Goal: Task Accomplishment & Management: Complete application form

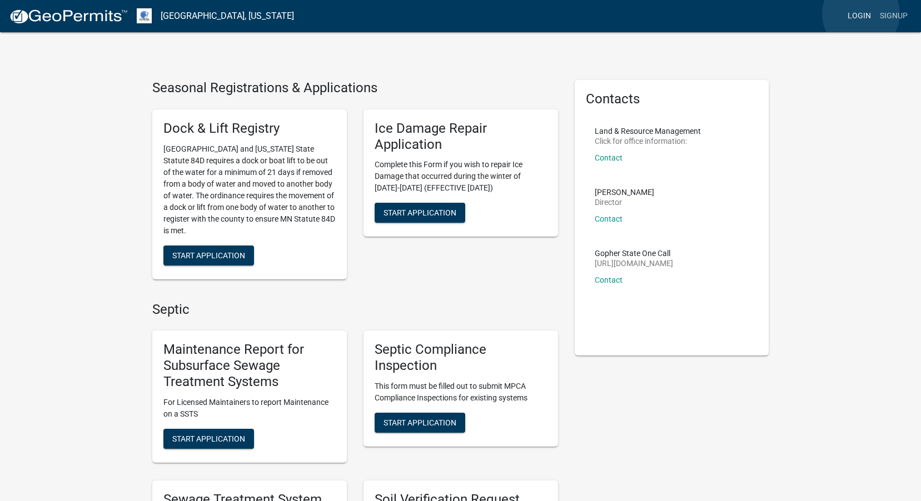
click at [861, 14] on link "Login" at bounding box center [859, 16] width 32 height 21
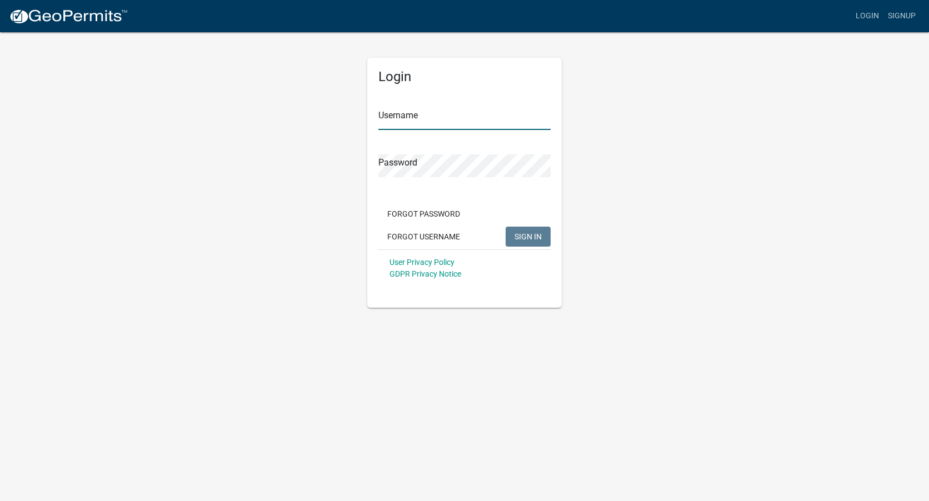
click at [489, 117] on input "Username" at bounding box center [464, 118] width 172 height 23
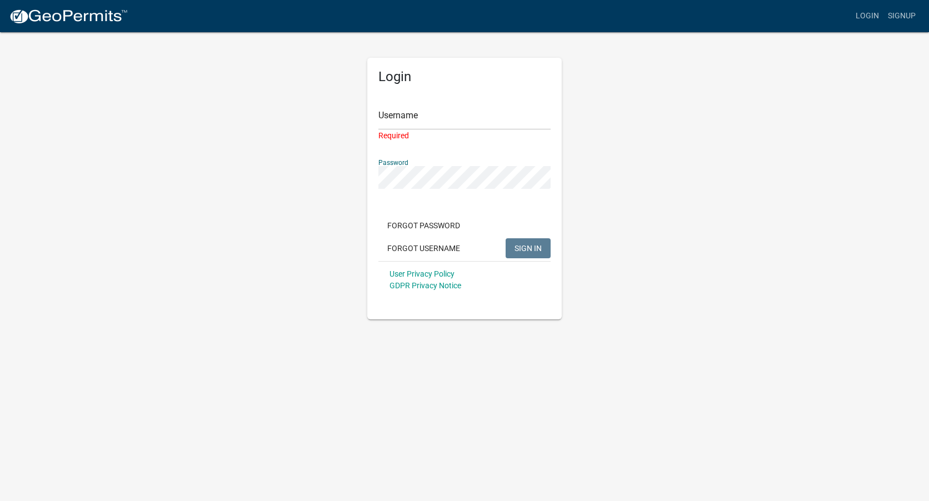
click at [451, 162] on div "Password" at bounding box center [464, 170] width 172 height 38
click at [458, 117] on input "Username" at bounding box center [464, 118] width 172 height 23
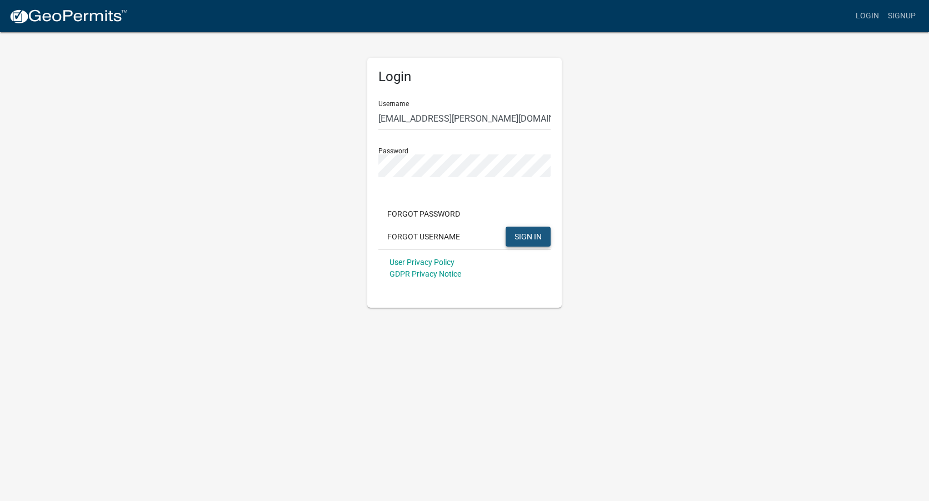
click at [523, 235] on span "SIGN IN" at bounding box center [527, 236] width 27 height 9
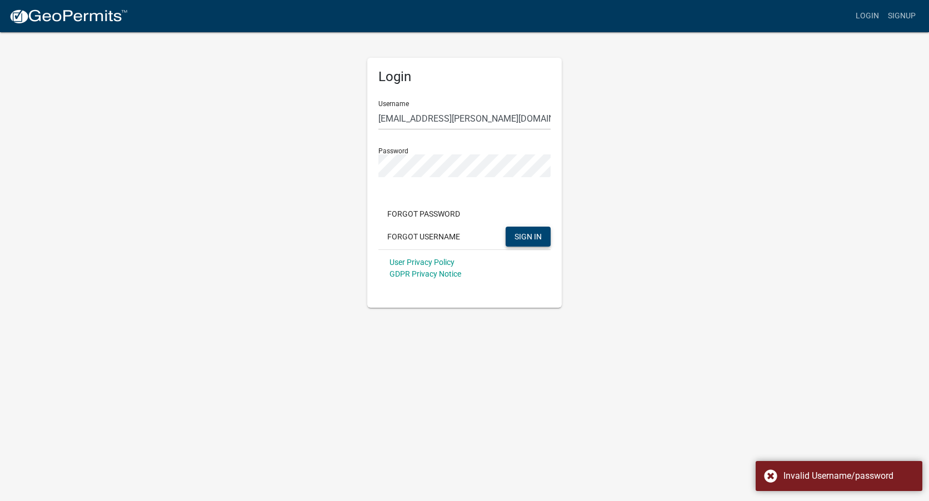
click at [587, 161] on div "Login Username [EMAIL_ADDRESS][PERSON_NAME][DOMAIN_NAME] Password Forgot Passwo…" at bounding box center [464, 169] width 633 height 277
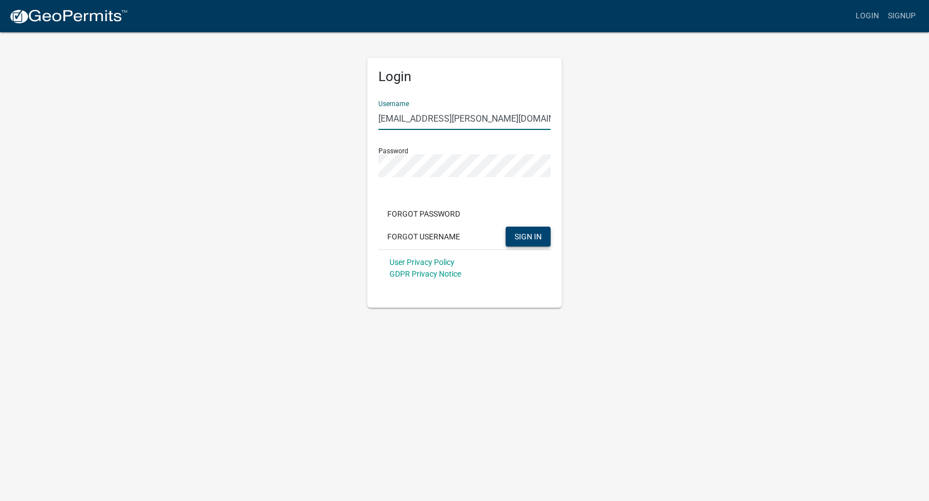
click at [479, 117] on input "[EMAIL_ADDRESS][PERSON_NAME][DOMAIN_NAME]" at bounding box center [464, 118] width 172 height 23
drag, startPoint x: 452, startPoint y: 179, endPoint x: 482, endPoint y: 119, distance: 67.1
click at [482, 119] on input "[EMAIL_ADDRESS][PERSON_NAME][DOMAIN_NAME]" at bounding box center [464, 118] width 172 height 23
type input "b"
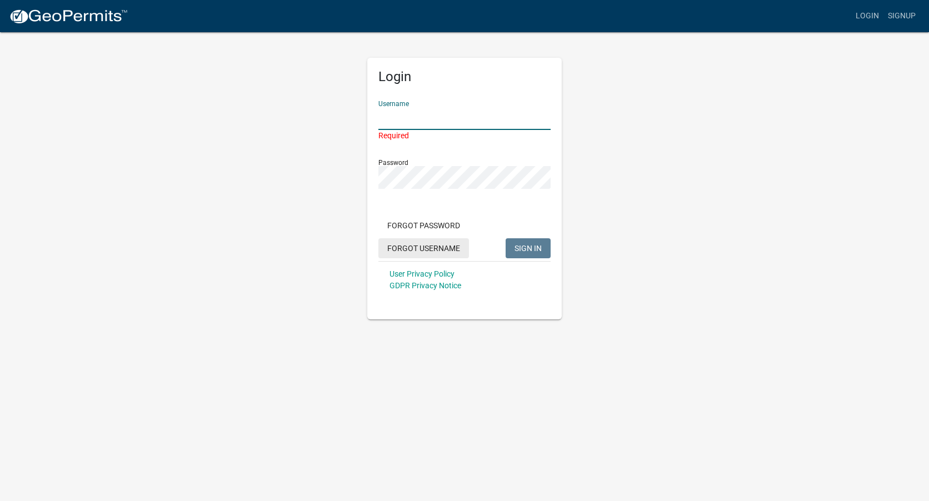
click at [447, 252] on button "Forgot Username" at bounding box center [423, 248] width 91 height 20
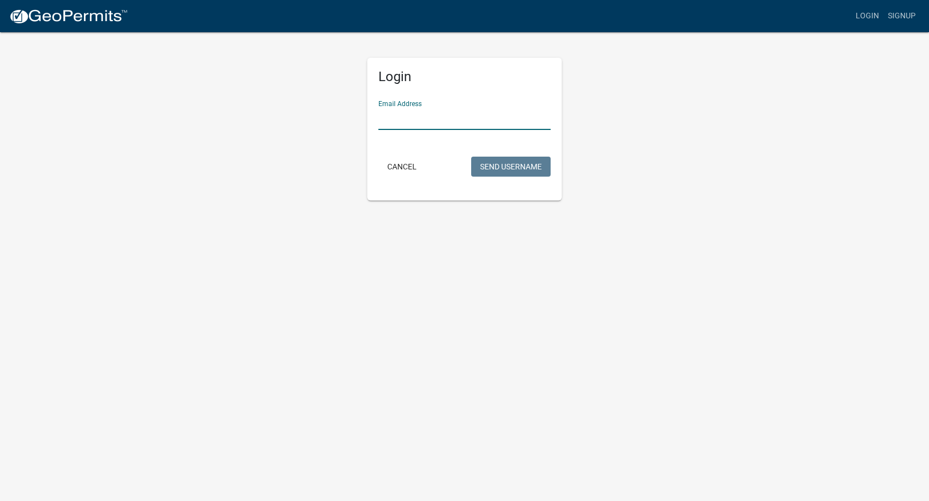
click at [459, 118] on input "Email Address" at bounding box center [464, 118] width 172 height 23
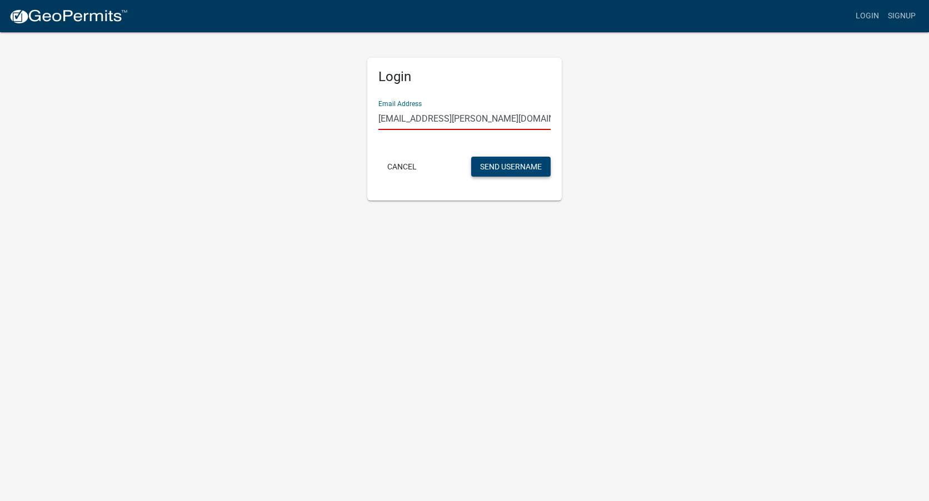
type input "[EMAIL_ADDRESS][PERSON_NAME][DOMAIN_NAME]"
click at [513, 167] on button "Send Username" at bounding box center [510, 167] width 79 height 20
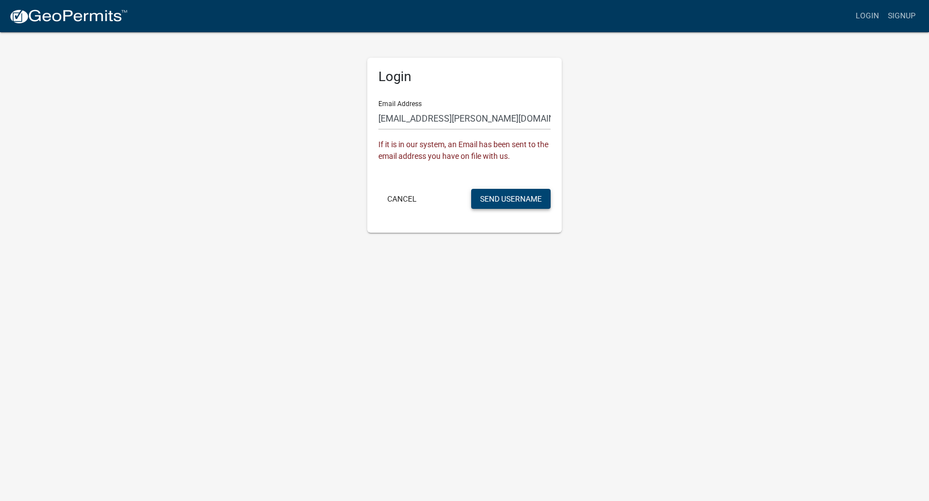
click at [510, 199] on button "Send Username" at bounding box center [510, 199] width 79 height 20
click at [516, 202] on button "Send Username" at bounding box center [510, 199] width 79 height 20
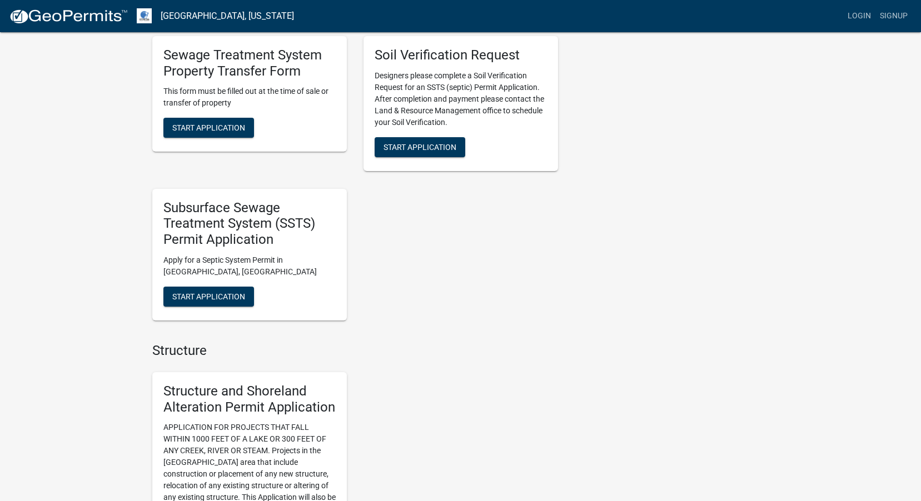
scroll to position [333, 0]
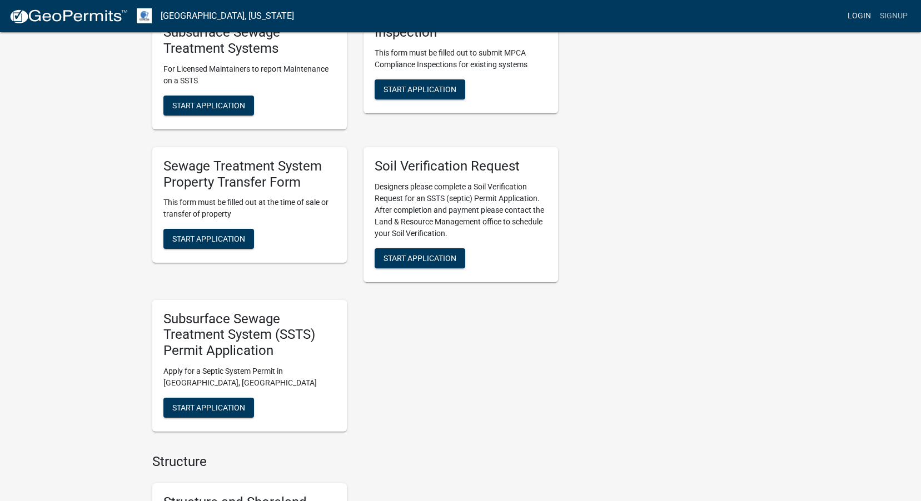
click at [860, 17] on link "Login" at bounding box center [859, 16] width 32 height 21
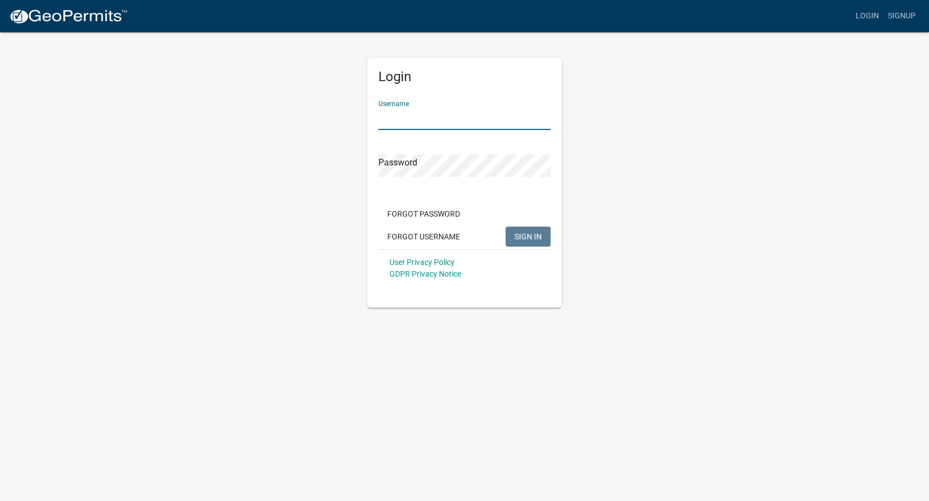
click at [499, 122] on input "Username" at bounding box center [464, 118] width 172 height 23
type input "[EMAIL_ADDRESS][PERSON_NAME][DOMAIN_NAME]"
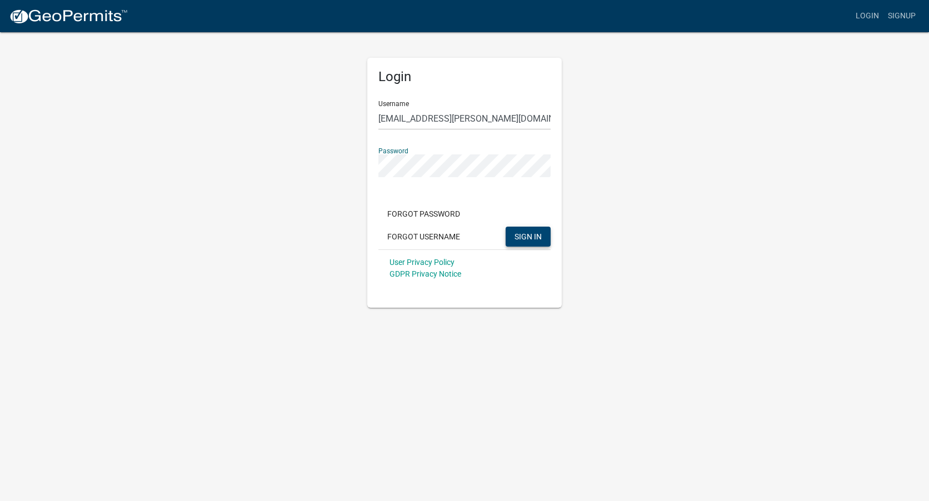
click at [527, 239] on span "SIGN IN" at bounding box center [527, 236] width 27 height 9
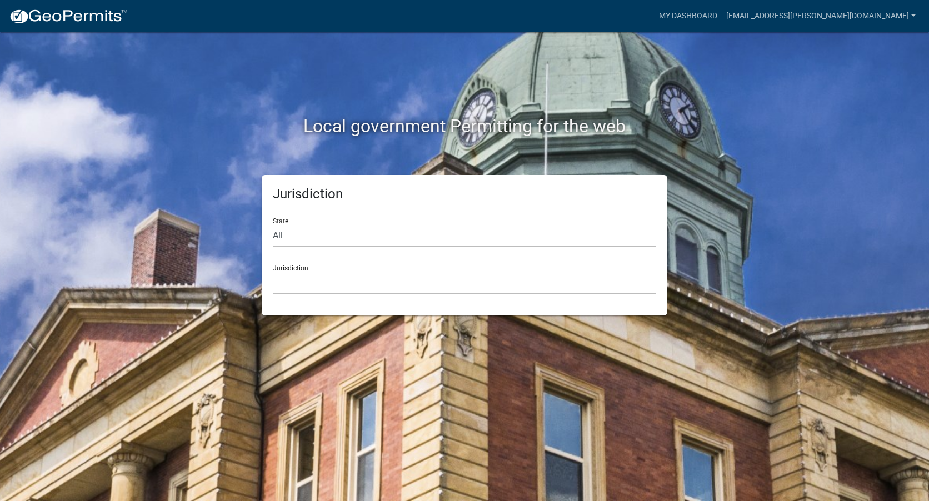
click at [548, 212] on div "State All Colorado Georgia Indiana Iowa Kansas Minnesota Ohio South Carolina Wi…" at bounding box center [464, 228] width 383 height 38
click at [402, 279] on select "Custer County, Colorado Carroll County, Georgia Cook County, Georgia Crawford C…" at bounding box center [464, 283] width 383 height 23
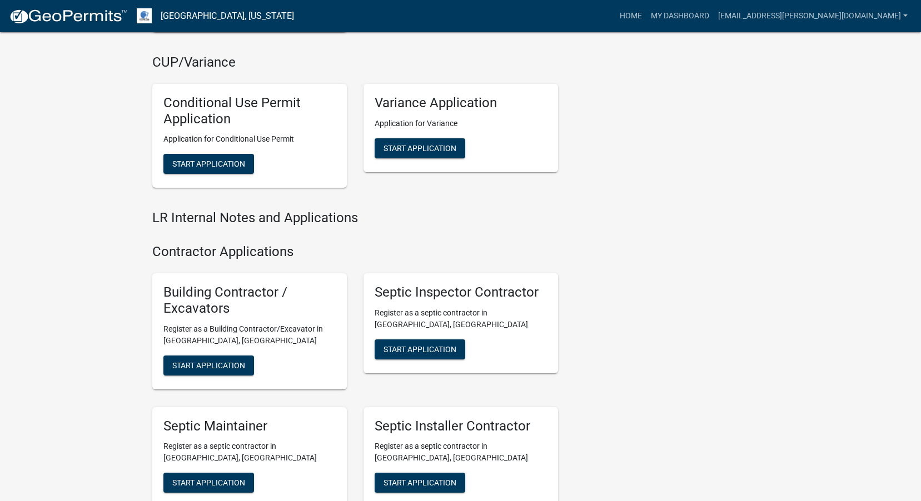
scroll to position [1389, 0]
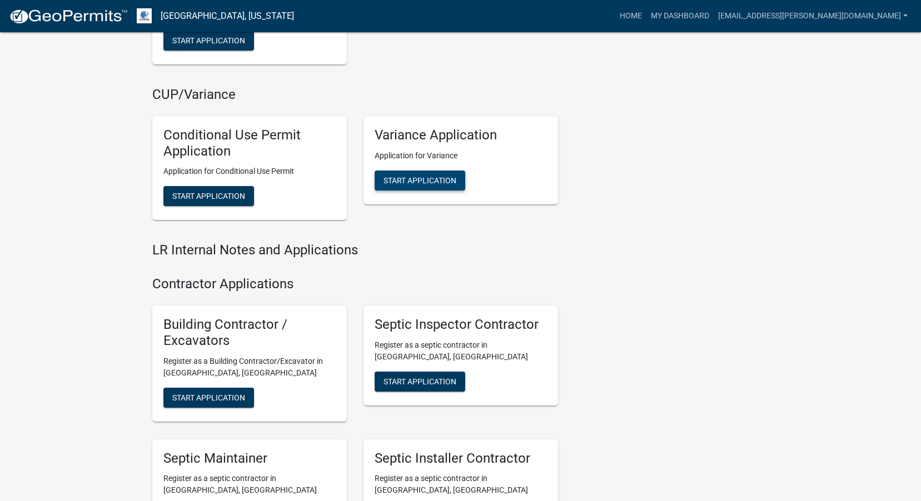
click at [429, 181] on span "Start Application" at bounding box center [419, 180] width 73 height 9
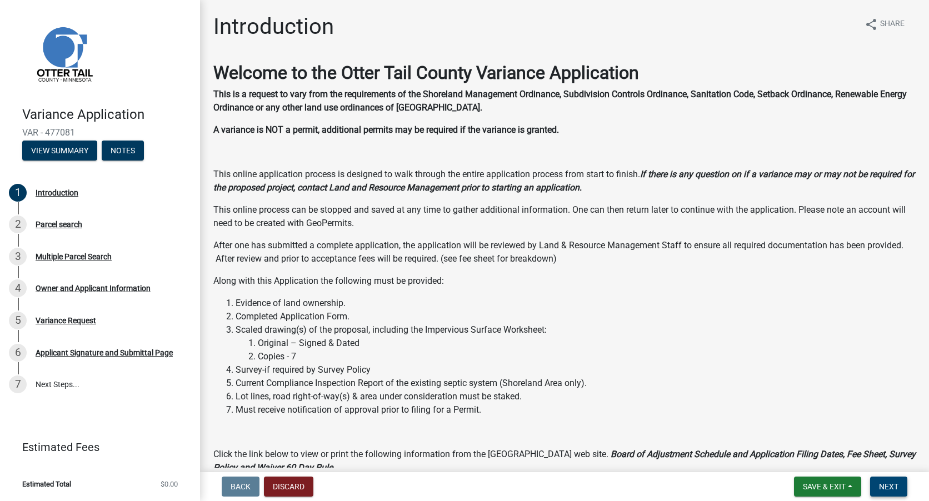
click at [892, 482] on span "Next" at bounding box center [888, 486] width 19 height 9
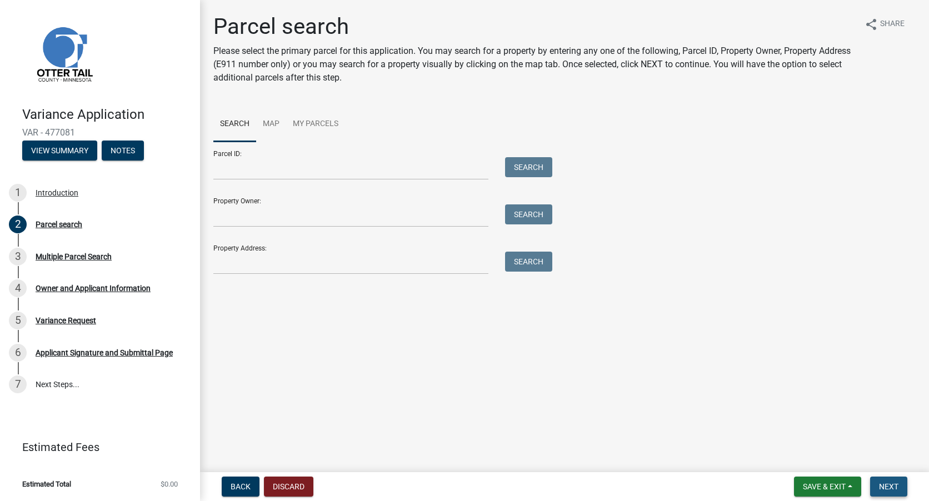
click at [897, 489] on span "Next" at bounding box center [888, 486] width 19 height 9
click at [264, 294] on span "Getting Parcel Geometry" at bounding box center [261, 289] width 97 height 11
click at [885, 489] on span "Next" at bounding box center [888, 486] width 19 height 9
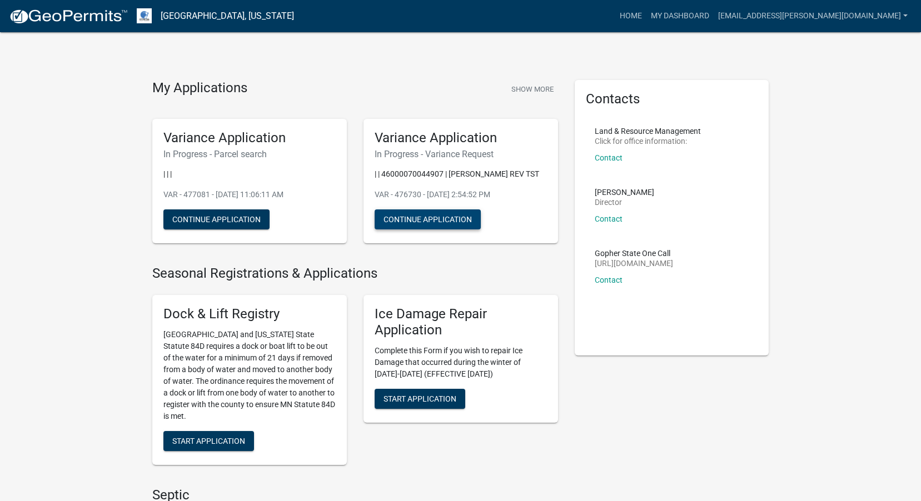
click at [433, 229] on button "Continue Application" at bounding box center [427, 219] width 106 height 20
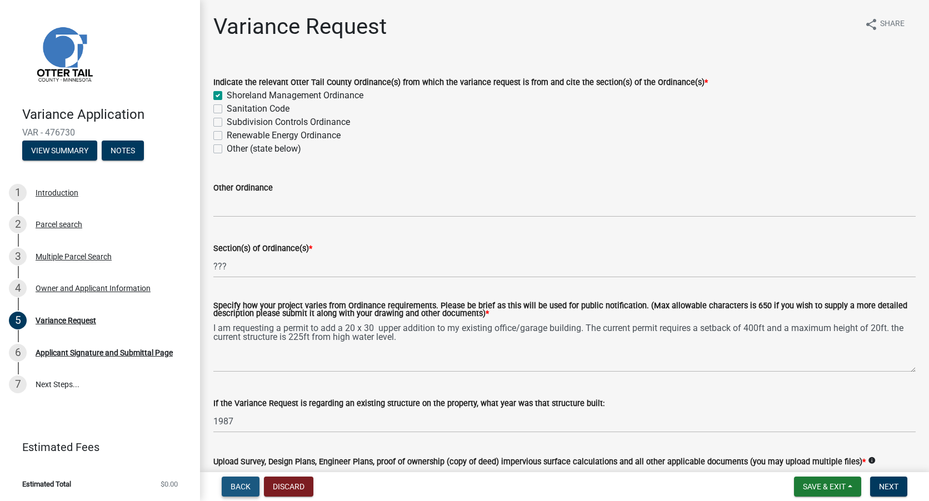
click at [240, 487] on span "Back" at bounding box center [241, 486] width 20 height 9
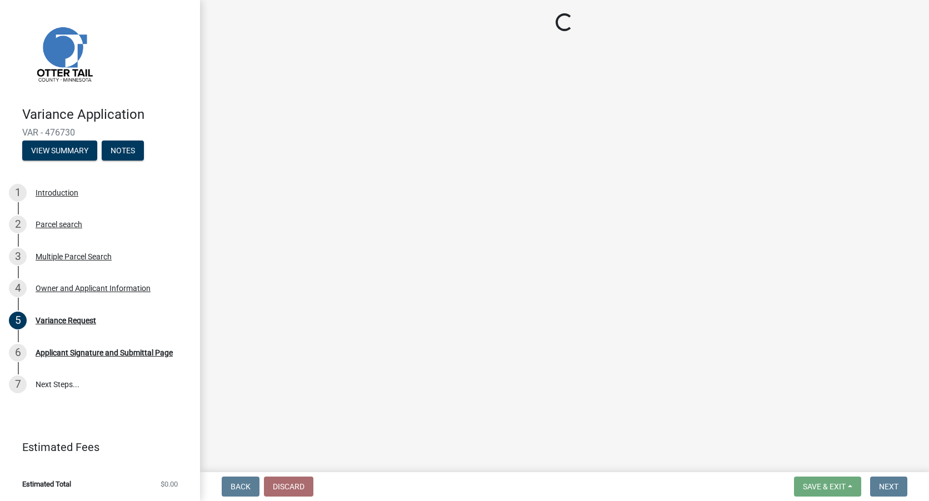
select select "ebef668c-e666-4f0f-b24a-d79aaee39ebe"
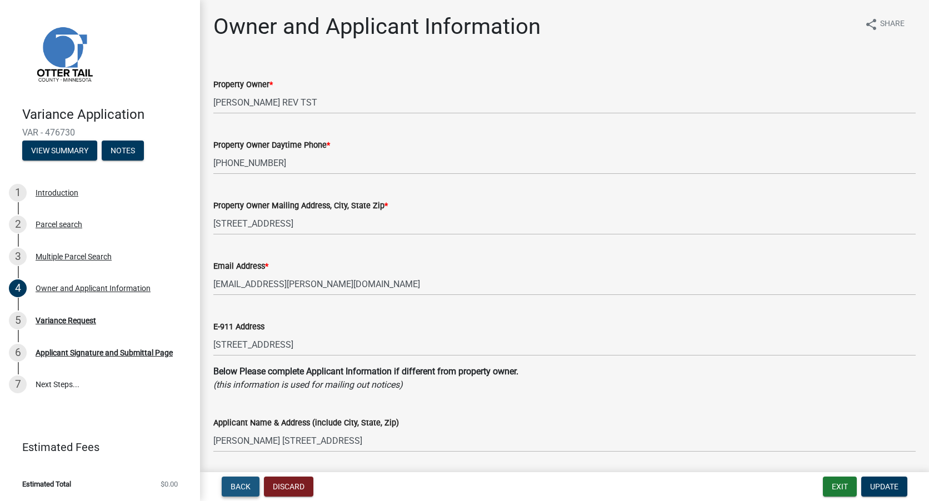
click at [239, 486] on span "Back" at bounding box center [241, 486] width 20 height 9
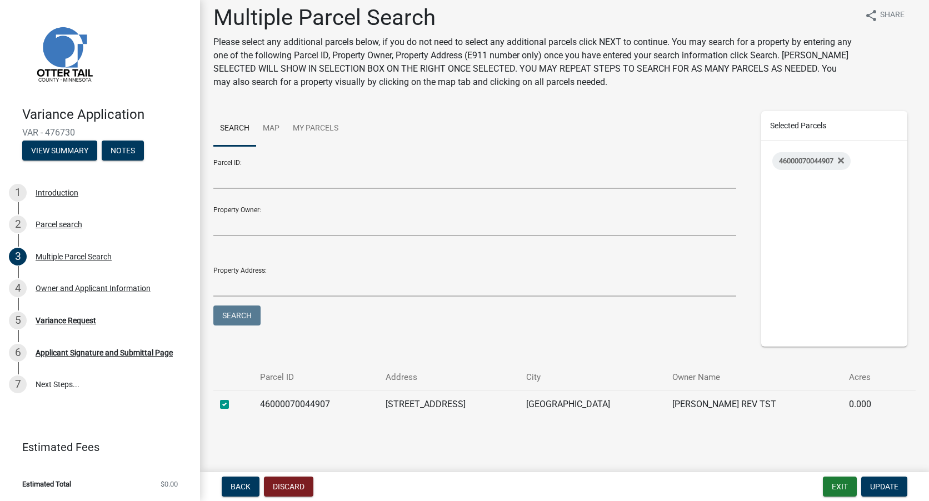
scroll to position [11, 0]
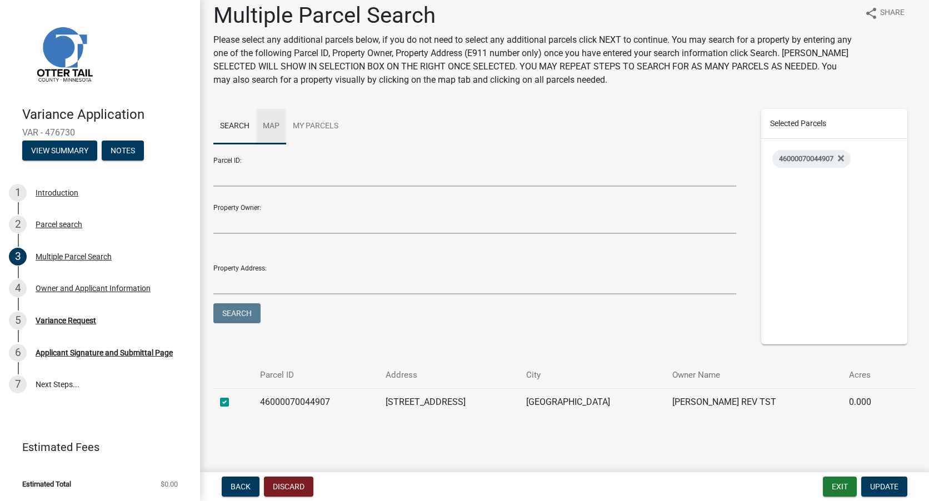
click at [269, 128] on link "Map" at bounding box center [271, 127] width 30 height 36
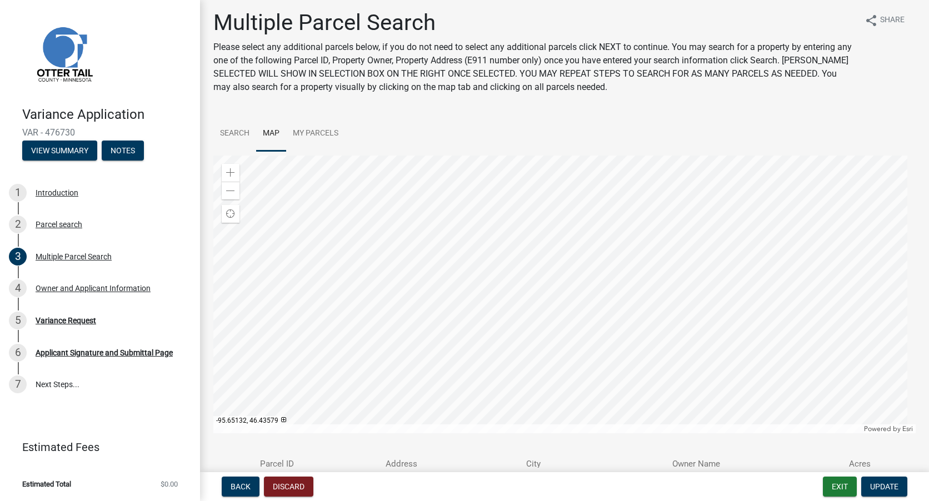
scroll to position [0, 0]
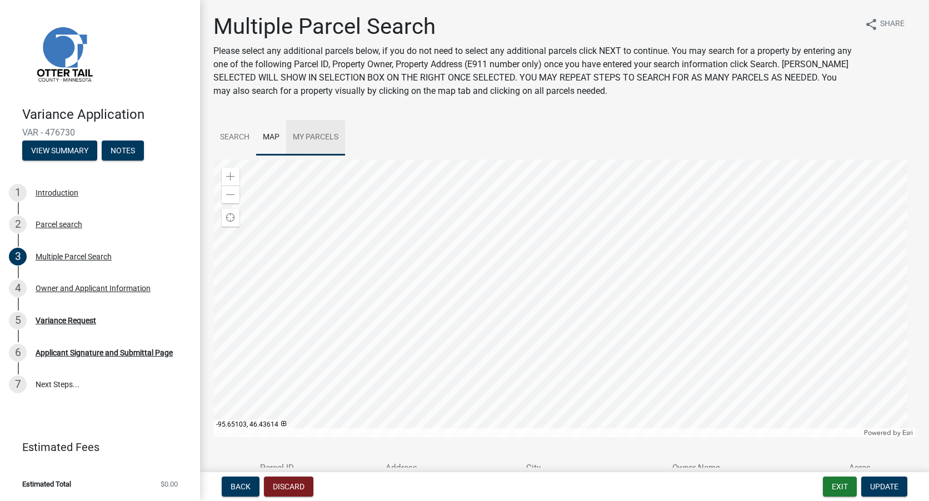
click at [318, 138] on link "My Parcels" at bounding box center [315, 138] width 59 height 36
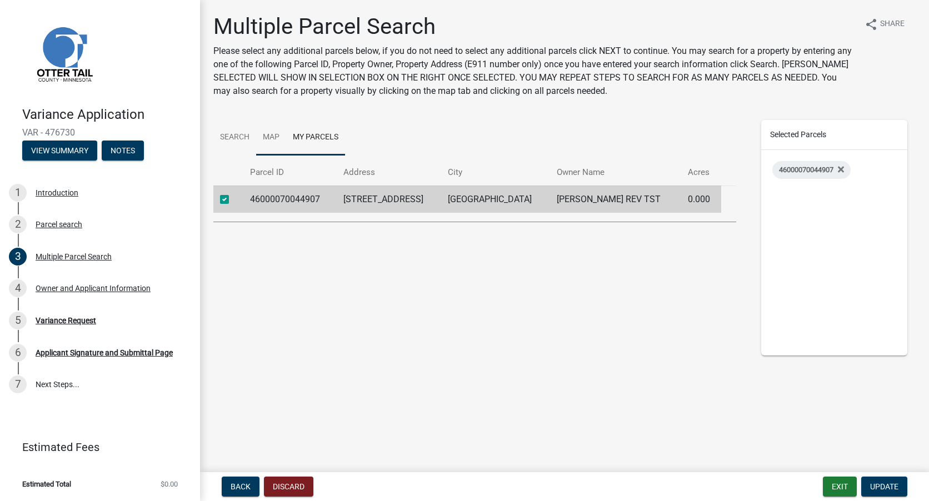
click at [274, 138] on link "Map" at bounding box center [271, 138] width 30 height 36
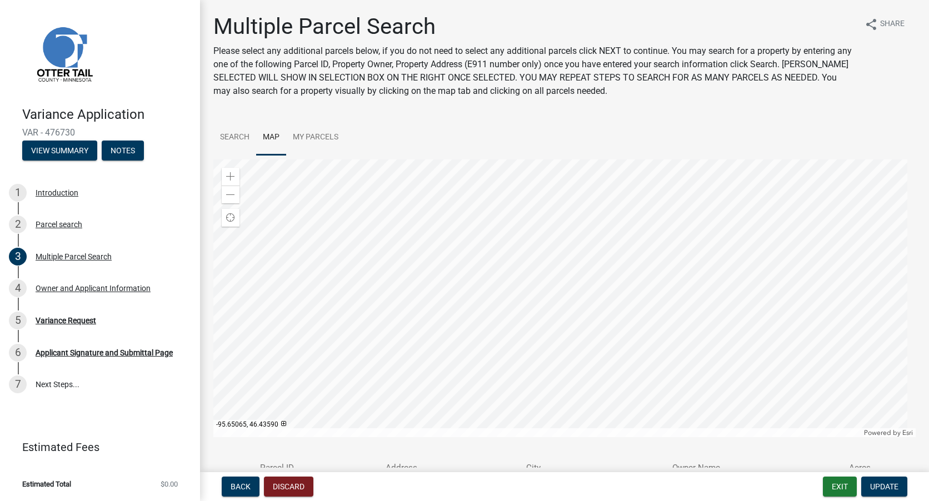
scroll to position [93, 0]
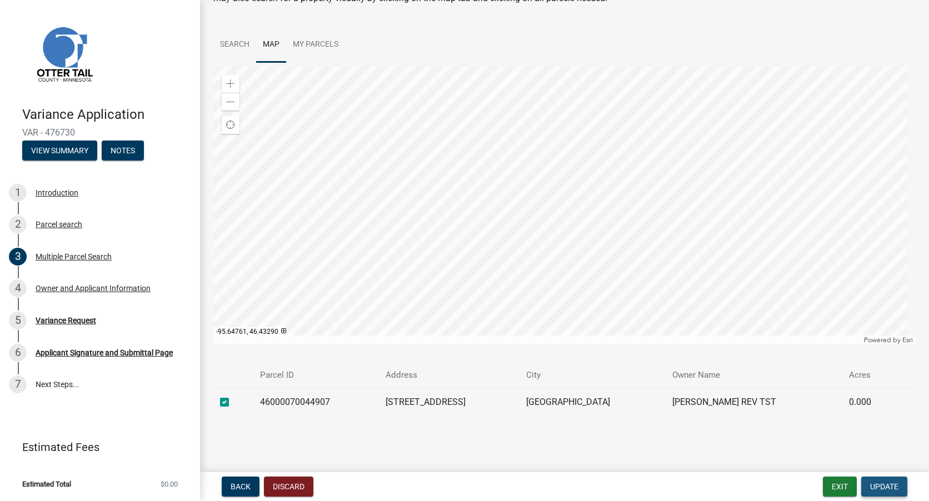
click at [882, 487] on span "Update" at bounding box center [884, 486] width 28 height 9
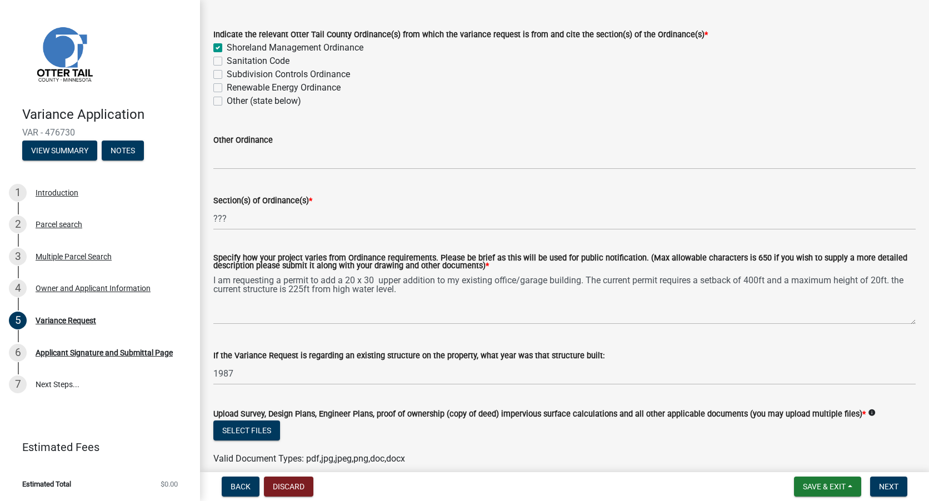
scroll to position [0, 0]
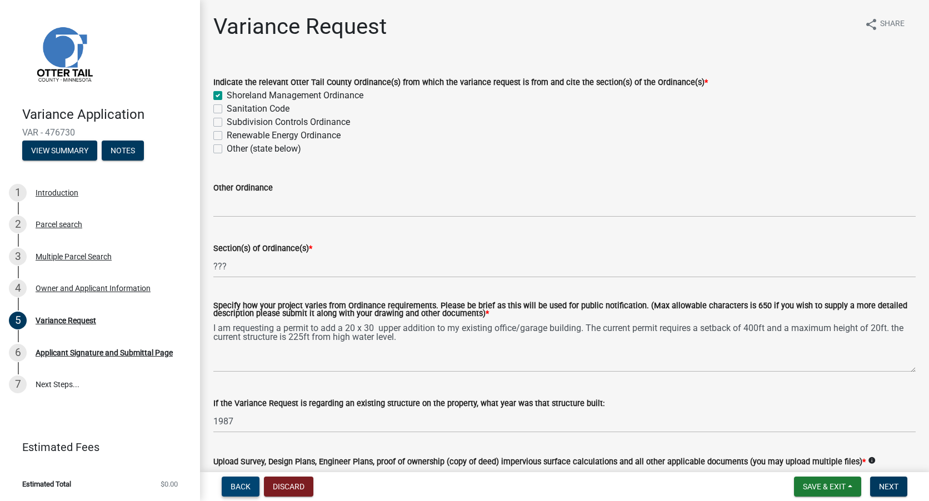
click at [229, 483] on button "Back" at bounding box center [241, 487] width 38 height 20
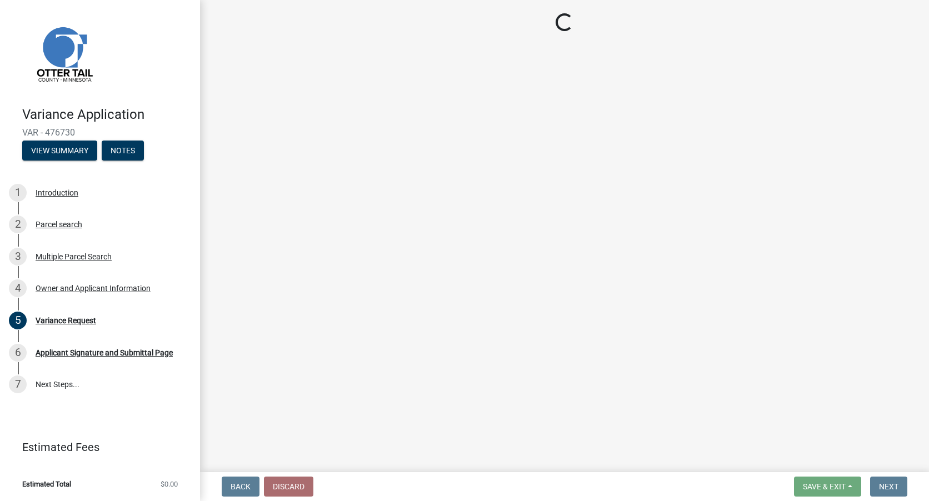
select select "ebef668c-e666-4f0f-b24a-d79aaee39ebe"
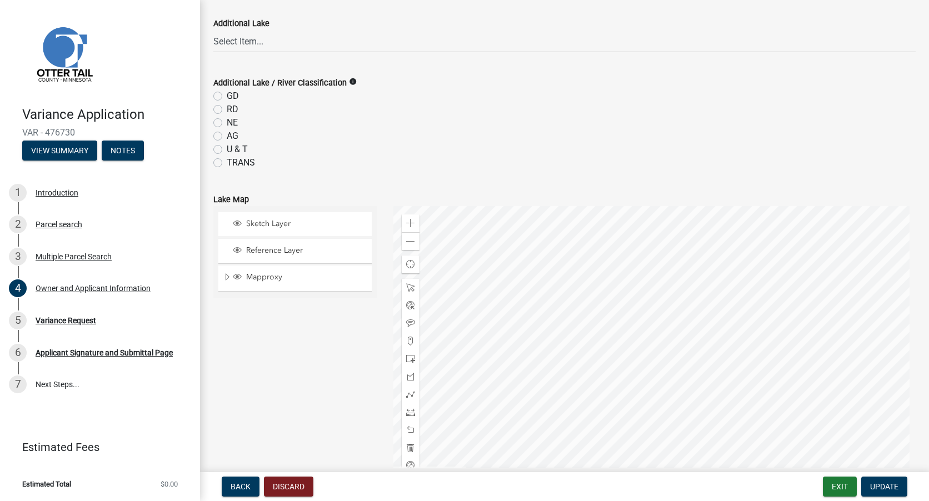
scroll to position [797, 0]
click at [287, 227] on span "Sketch Layer" at bounding box center [305, 226] width 124 height 10
click at [283, 253] on span "Reference Layer" at bounding box center [305, 253] width 124 height 10
click at [279, 279] on span "Mapproxy" at bounding box center [305, 279] width 124 height 10
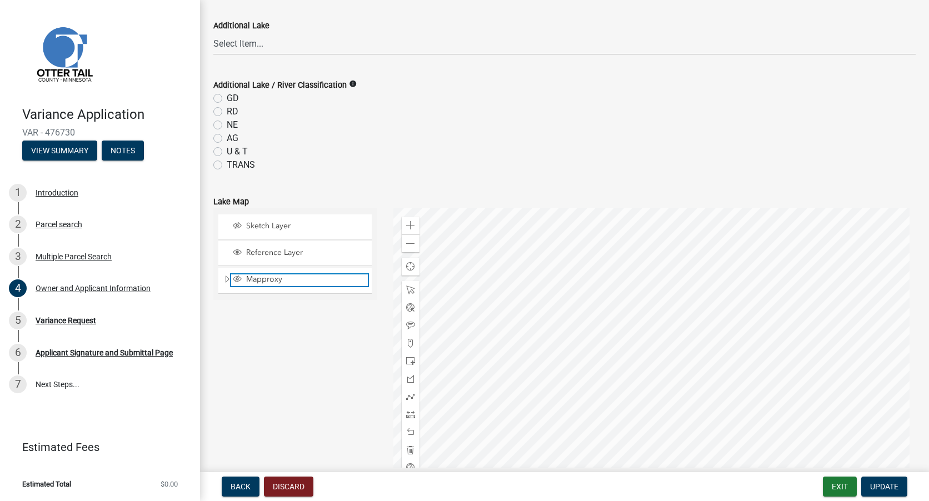
click at [279, 279] on span "Mapproxy" at bounding box center [305, 279] width 124 height 10
click at [273, 308] on div "Sketch Layer Reference Layer Mapproxy Municipalities Corporate Limits Low Level…" at bounding box center [295, 347] width 180 height 278
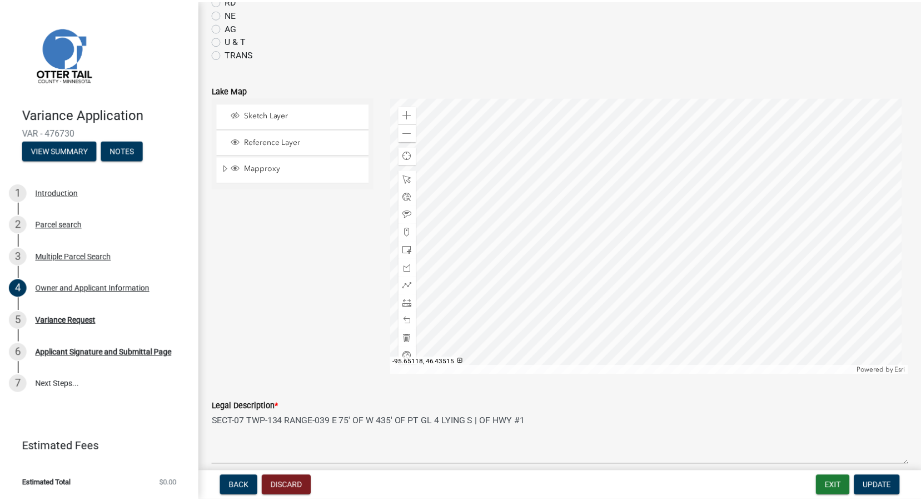
scroll to position [1020, 0]
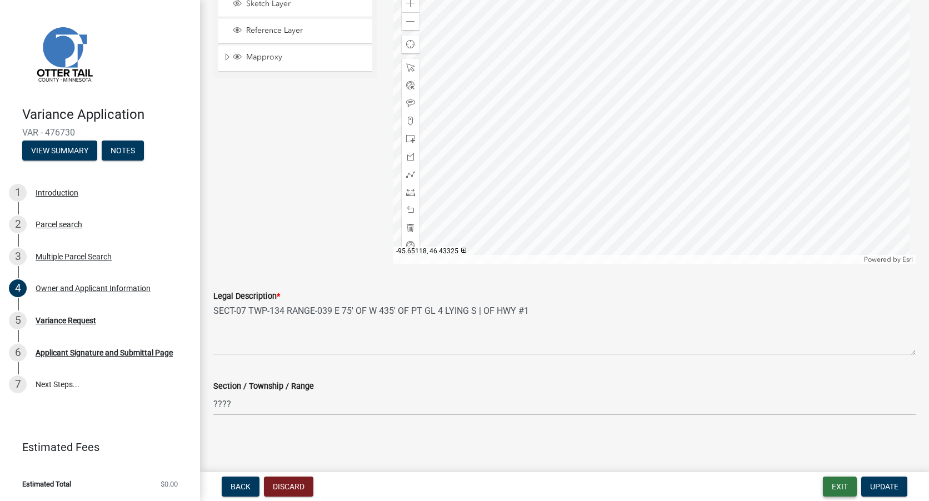
click at [846, 490] on button "Exit" at bounding box center [840, 487] width 34 height 20
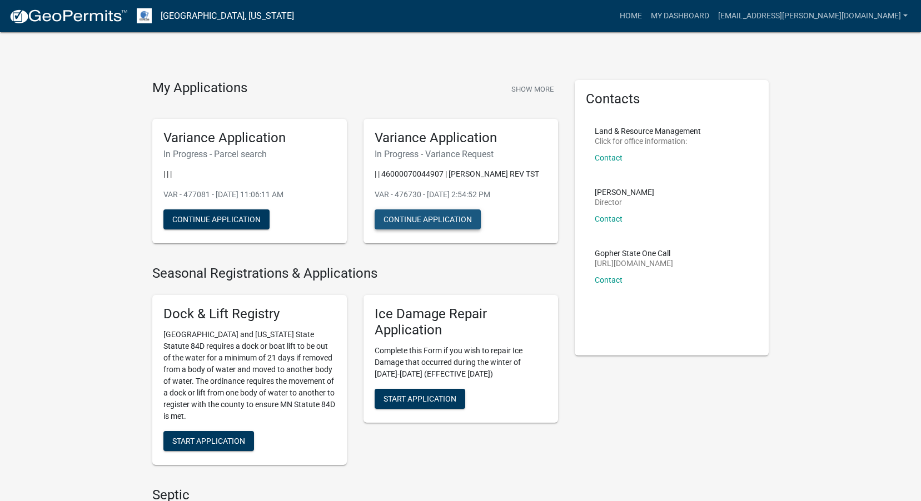
click at [423, 228] on button "Continue Application" at bounding box center [427, 219] width 106 height 20
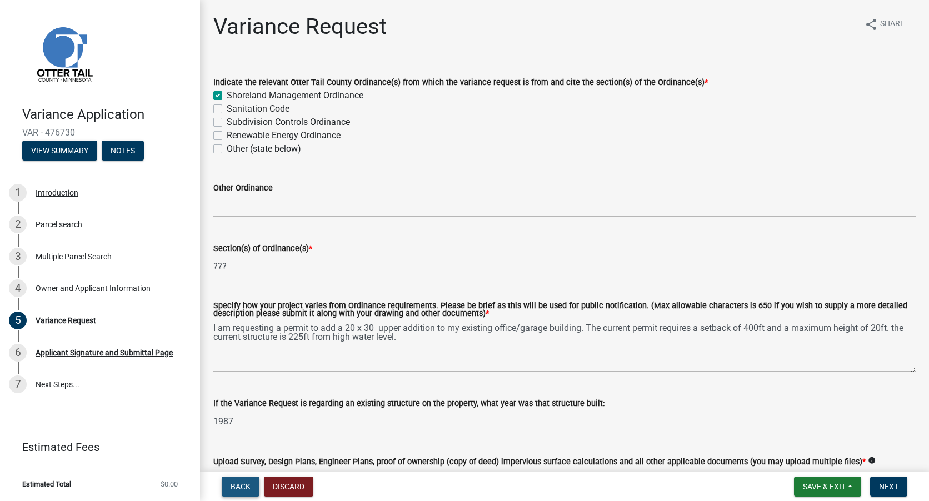
click at [238, 484] on span "Back" at bounding box center [241, 486] width 20 height 9
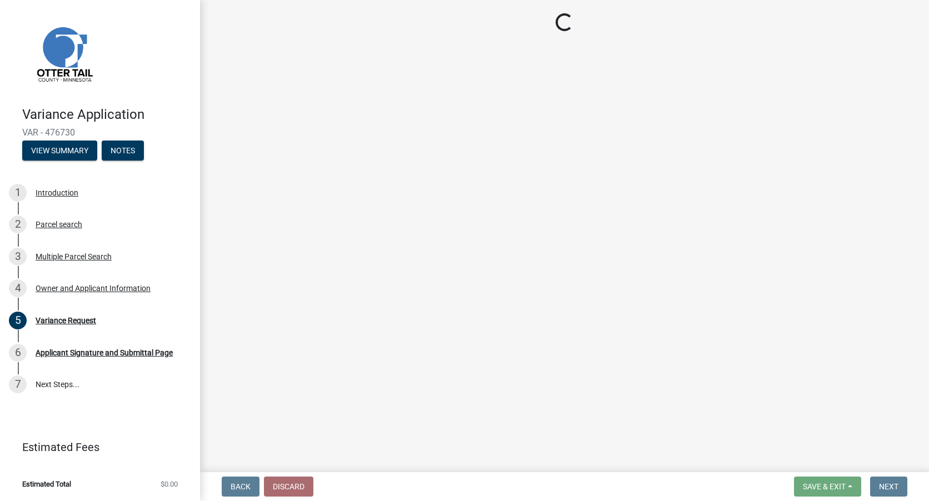
select select "ebef668c-e666-4f0f-b24a-d79aaee39ebe"
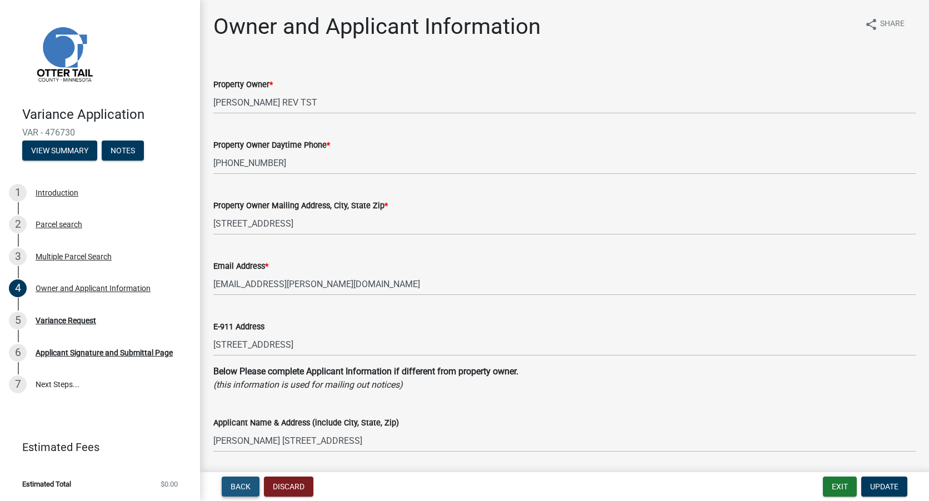
click at [238, 488] on span "Back" at bounding box center [241, 486] width 20 height 9
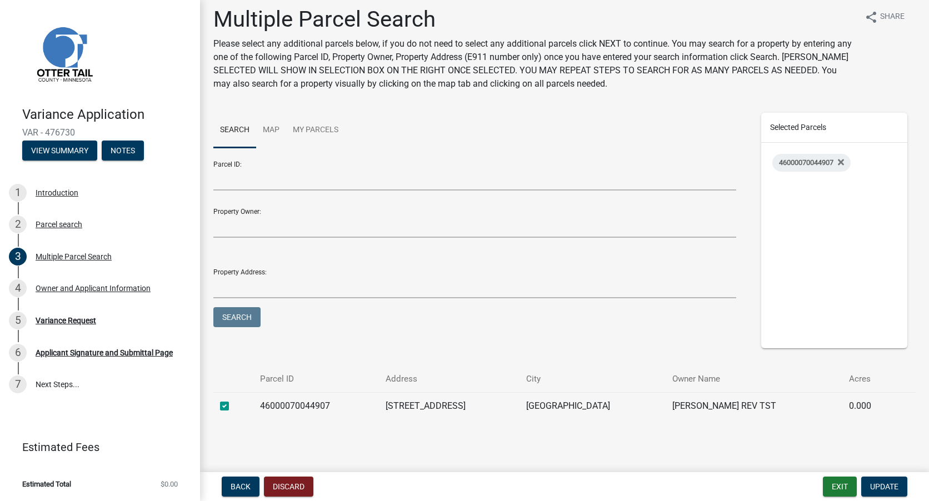
scroll to position [11, 0]
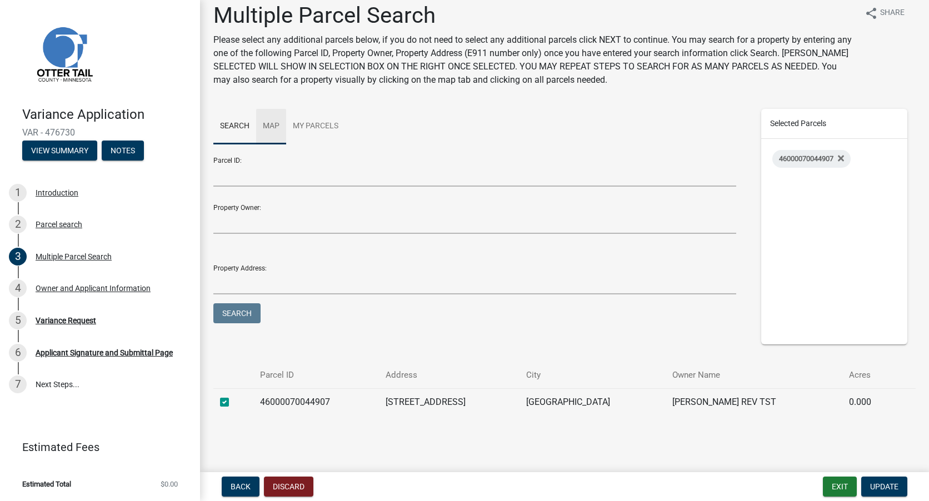
click at [272, 123] on link "Map" at bounding box center [271, 127] width 30 height 36
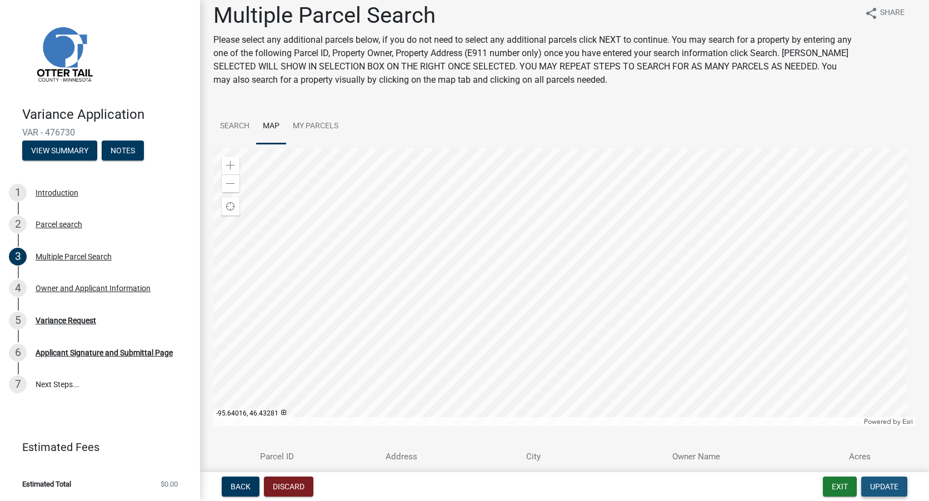
click at [885, 487] on span "Update" at bounding box center [884, 486] width 28 height 9
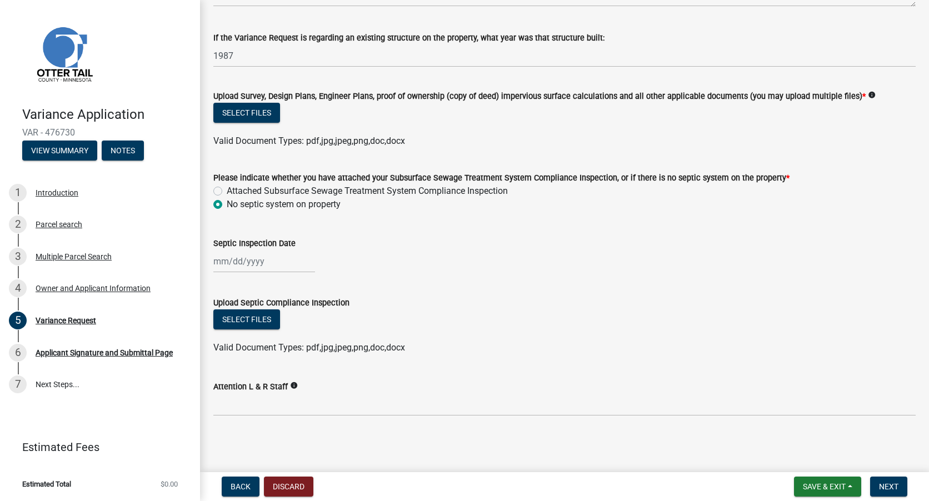
scroll to position [367, 0]
click at [893, 488] on span "Next" at bounding box center [888, 486] width 19 height 9
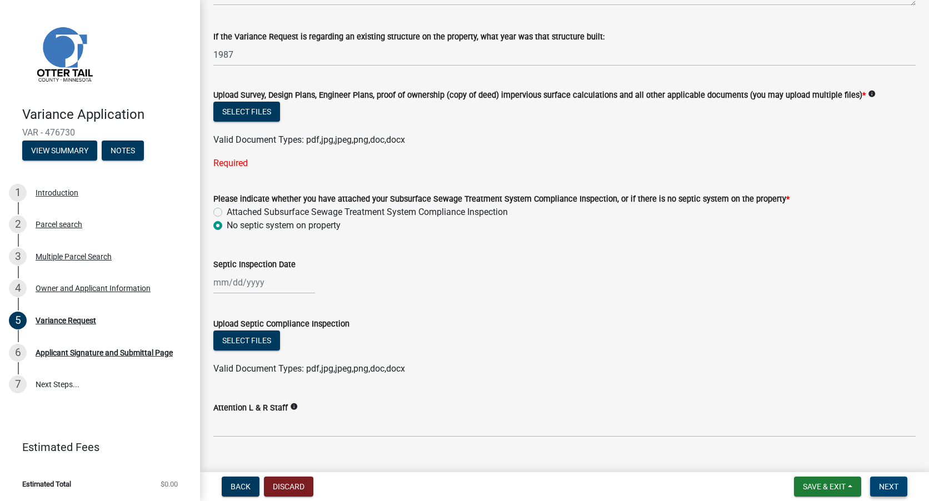
click at [893, 488] on span "Next" at bounding box center [888, 486] width 19 height 9
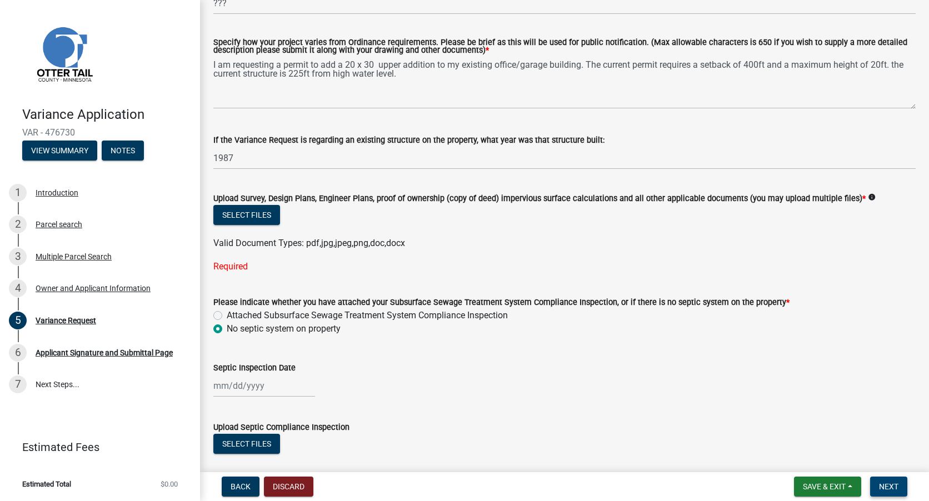
scroll to position [311, 0]
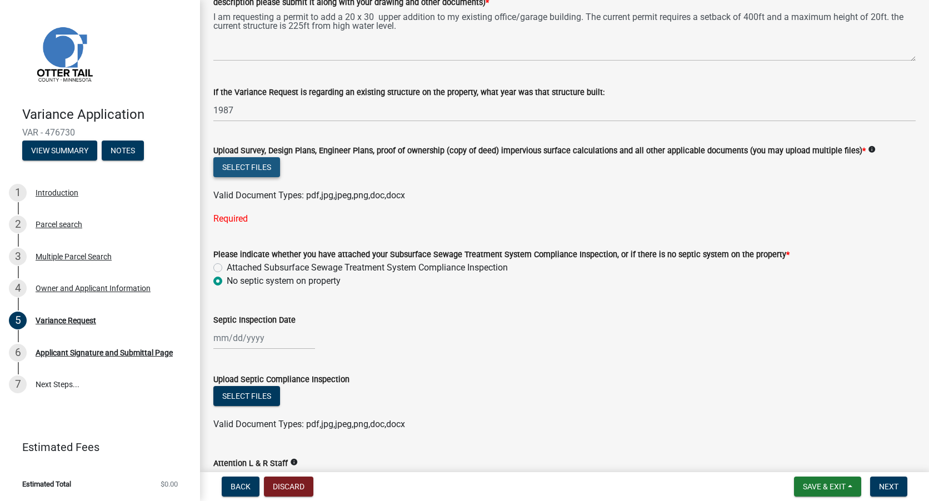
click at [254, 169] on button "Select files" at bounding box center [246, 167] width 67 height 20
click at [253, 166] on button "Select files" at bounding box center [246, 167] width 67 height 20
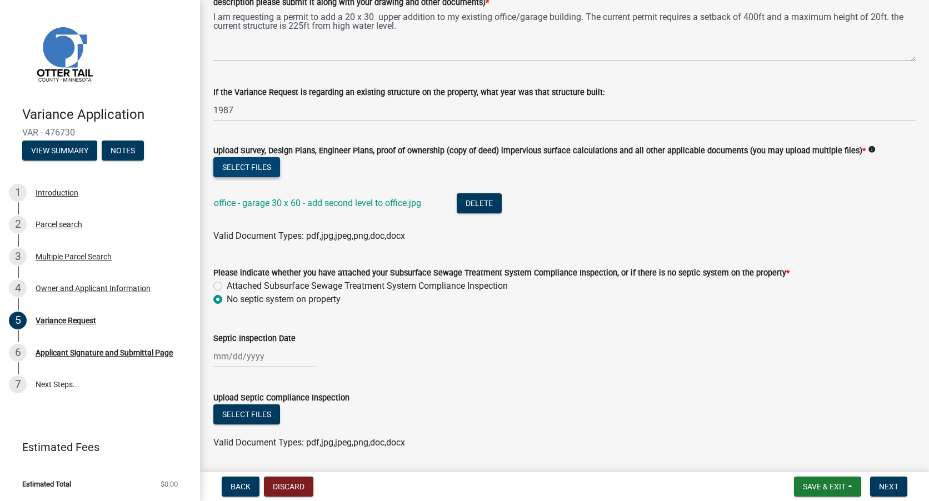
scroll to position [367, 0]
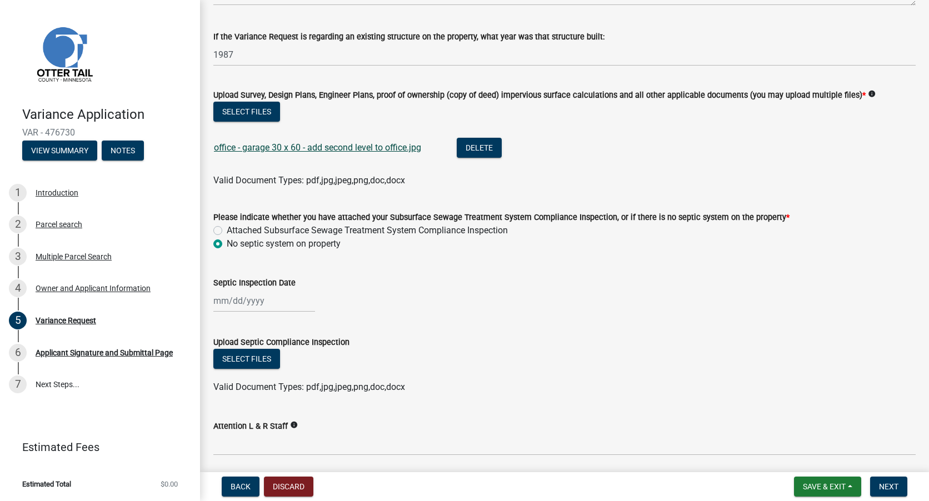
click at [339, 150] on link "office - garage 30 x 60 - add second level to office.jpg" at bounding box center [317, 147] width 207 height 11
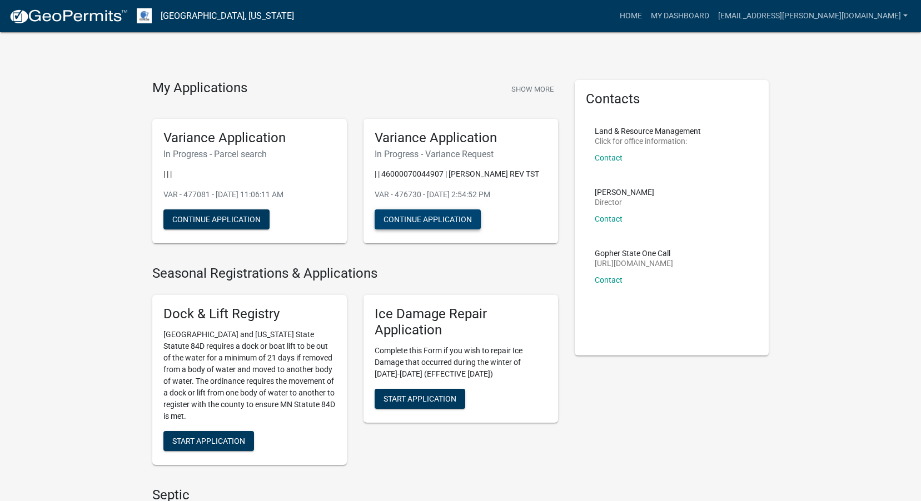
click at [417, 229] on button "Continue Application" at bounding box center [427, 219] width 106 height 20
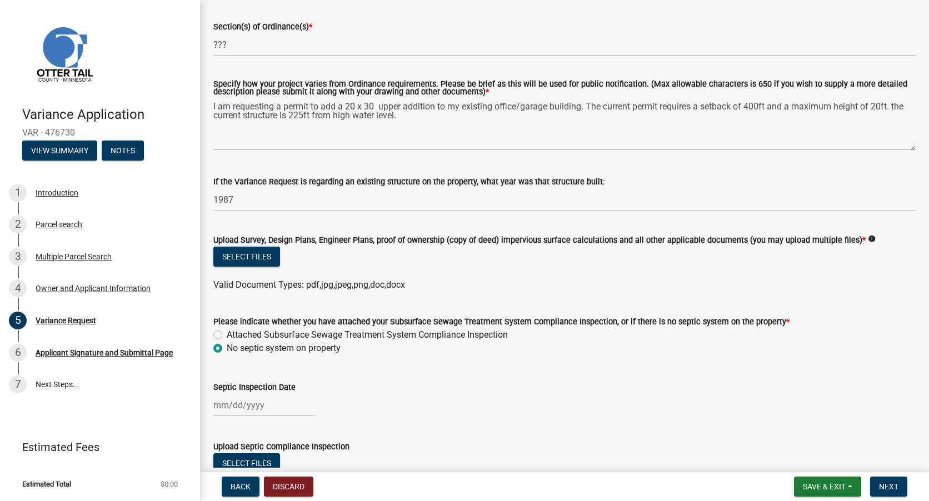
scroll to position [222, 0]
click at [248, 260] on button "Select files" at bounding box center [246, 256] width 67 height 20
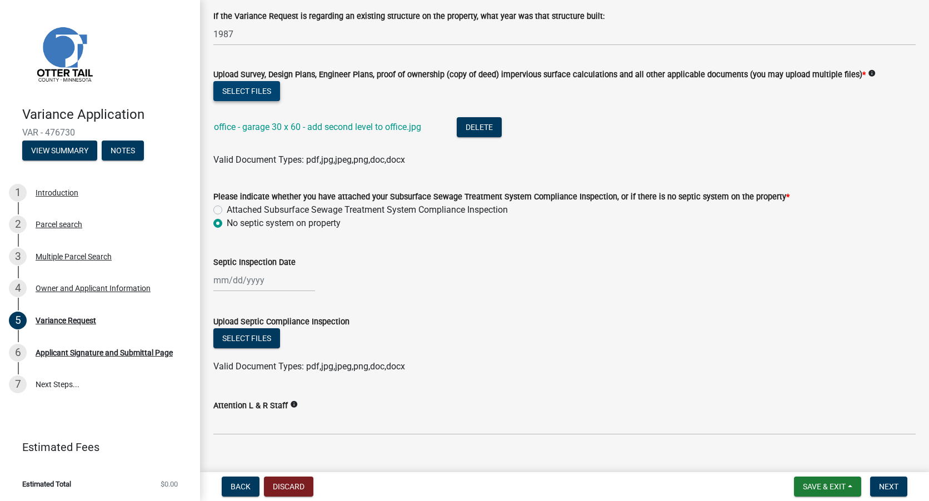
scroll to position [407, 0]
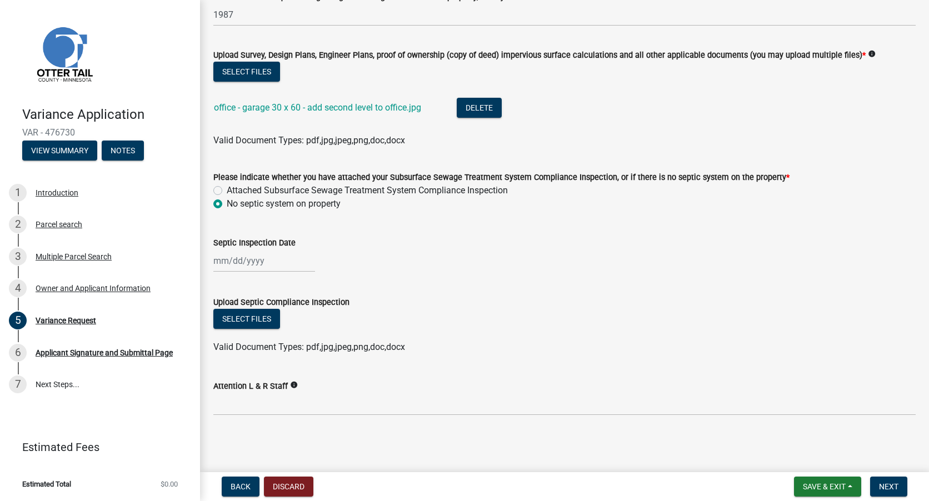
click at [273, 385] on label "Attention L & R Staff" at bounding box center [250, 387] width 74 height 8
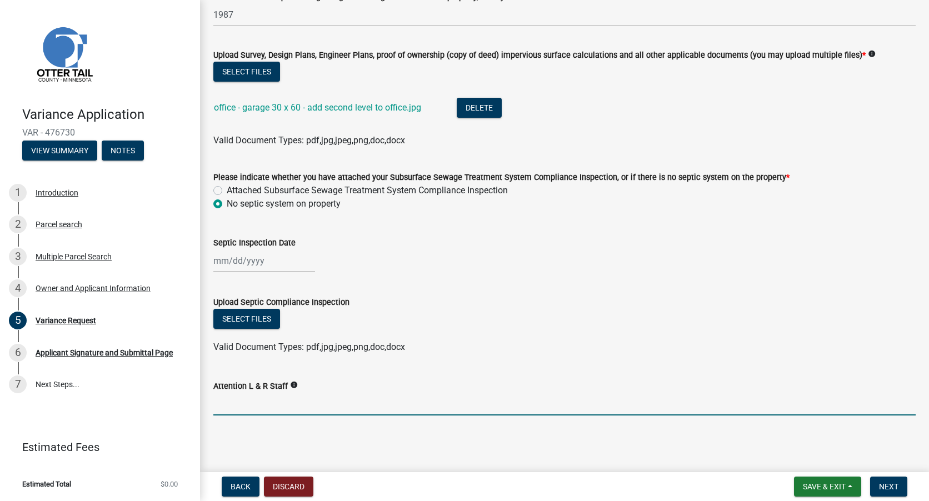
click at [273, 393] on input "Attention L & R Staff" at bounding box center [564, 404] width 702 height 23
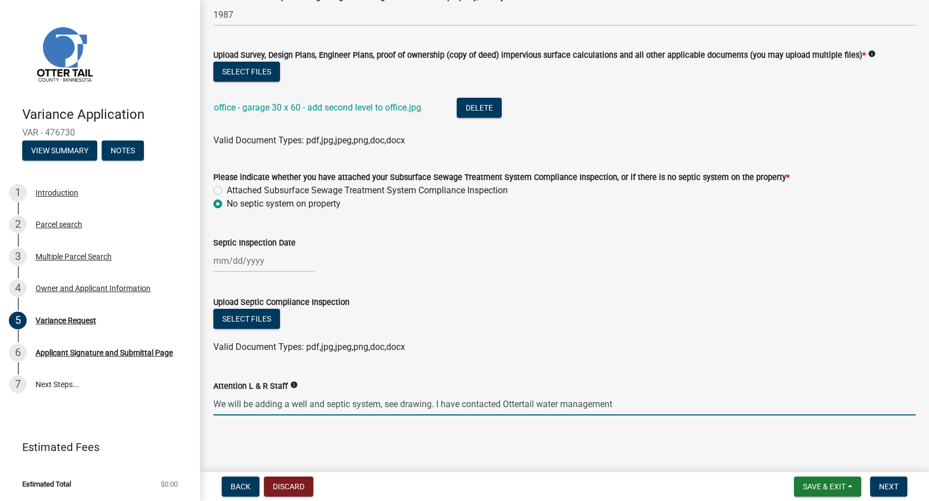
drag, startPoint x: 538, startPoint y: 402, endPoint x: 572, endPoint y: 400, distance: 33.4
click at [539, 402] on input "We will be adding a well and septic system, see drawing. I have contacted Otter…" at bounding box center [564, 404] width 702 height 23
click at [638, 403] on input "We will be adding a well and septic system, see drawing. I have contacted Otter…" at bounding box center [564, 404] width 702 height 23
type input "We will be adding a well and septic system, see drawing. I have contacted Otter…"
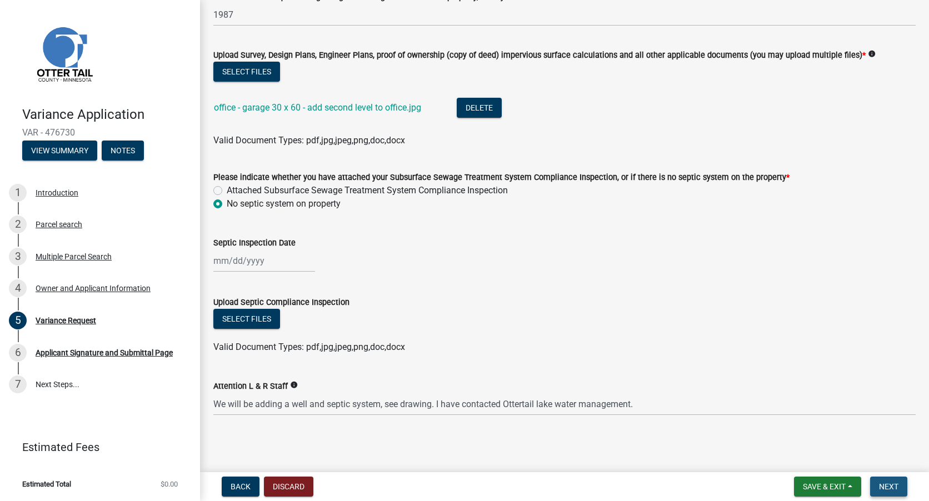
click at [888, 490] on span "Next" at bounding box center [888, 486] width 19 height 9
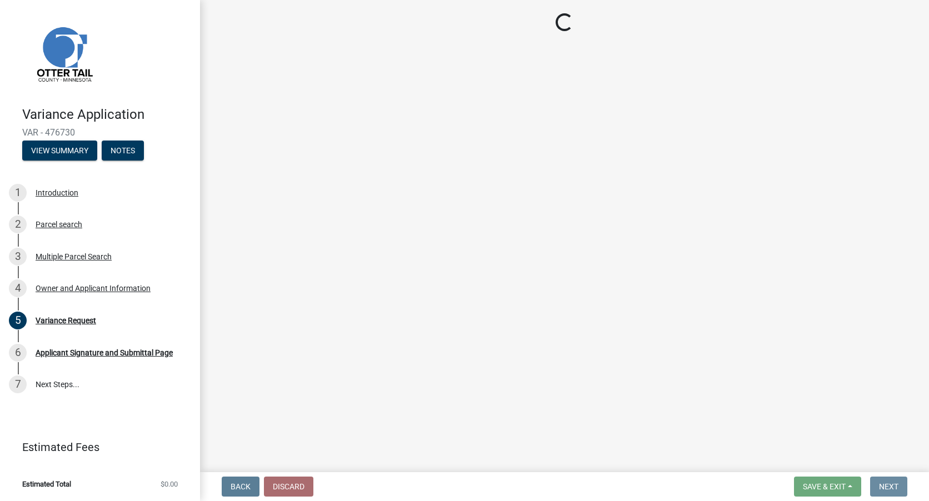
scroll to position [0, 0]
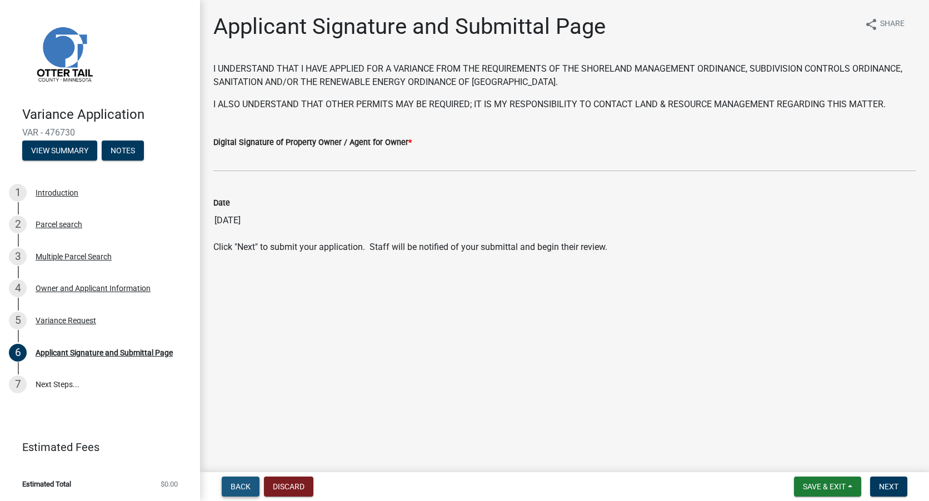
click at [244, 485] on span "Back" at bounding box center [241, 486] width 20 height 9
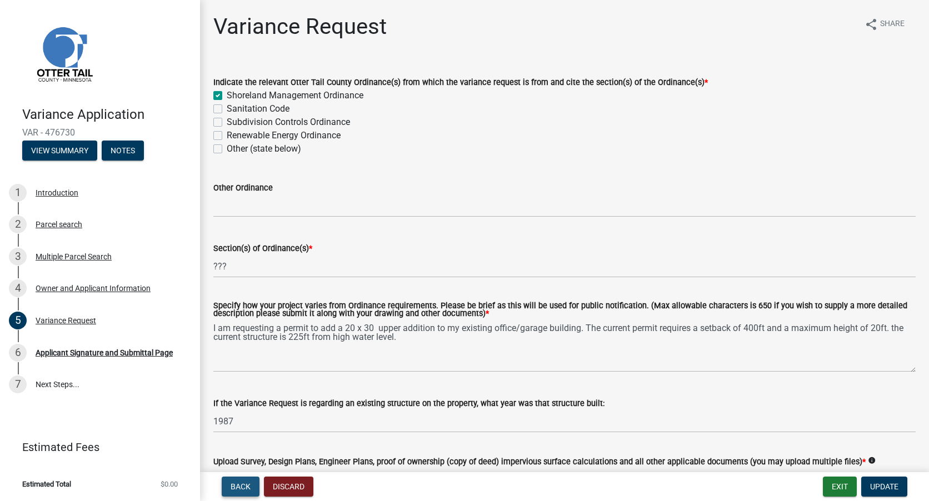
click at [244, 485] on span "Back" at bounding box center [241, 486] width 20 height 9
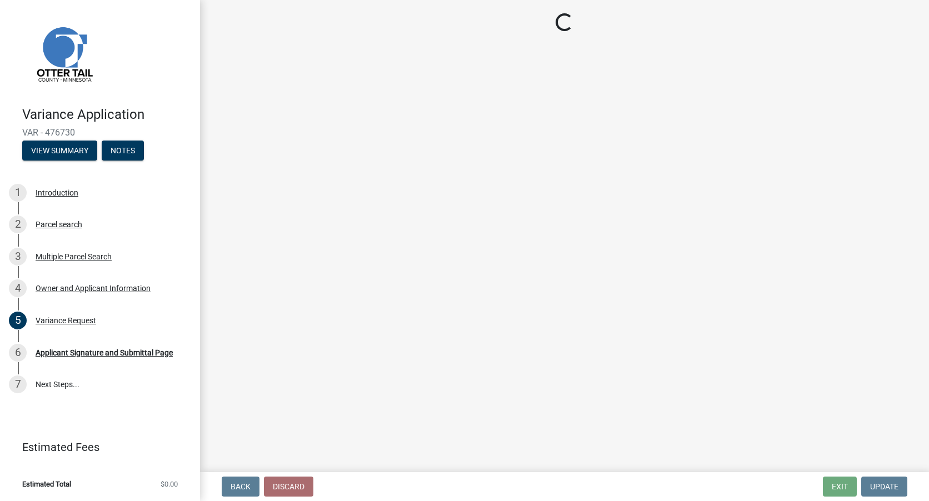
select select "ebef668c-e666-4f0f-b24a-d79aaee39ebe"
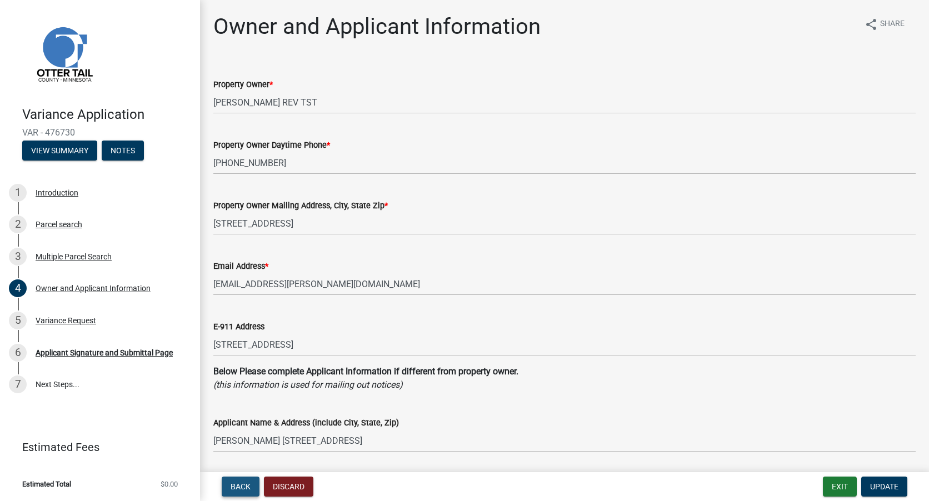
click at [245, 486] on span "Back" at bounding box center [241, 486] width 20 height 9
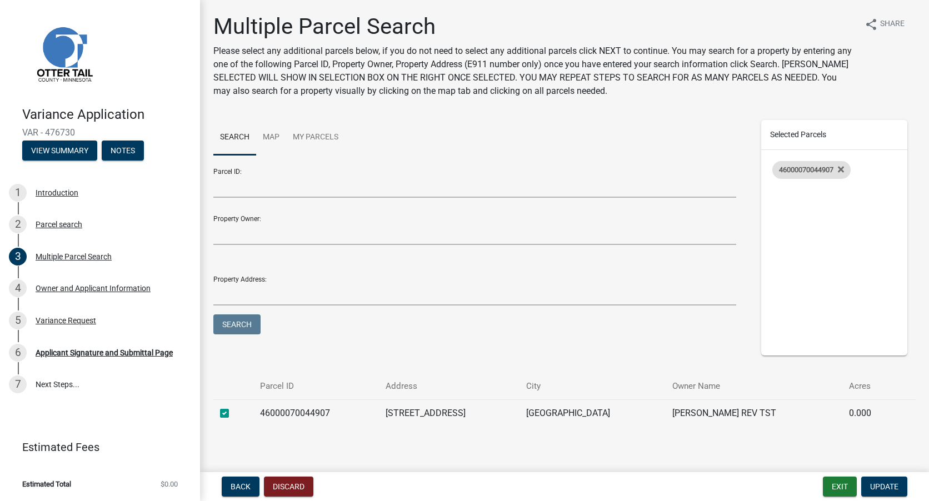
click at [800, 174] on div "46000070044907" at bounding box center [811, 170] width 78 height 18
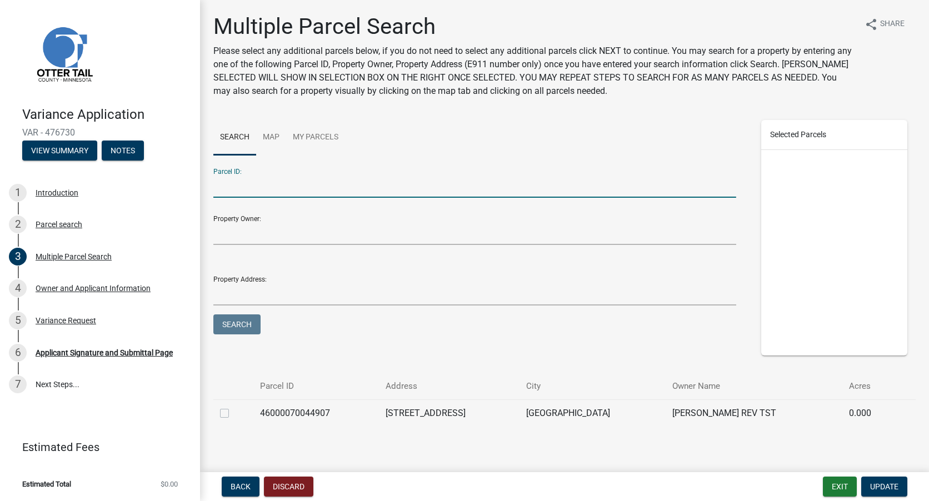
click at [686, 178] on input "Parcel ID:" at bounding box center [474, 186] width 523 height 23
click at [504, 338] on div "Parcel ID: Property Owner: Property Address: Search" at bounding box center [474, 253] width 539 height 188
click at [233, 407] on label at bounding box center [233, 407] width 0 height 0
click at [233, 412] on input "checkbox" at bounding box center [236, 410] width 7 height 7
checkbox input "true"
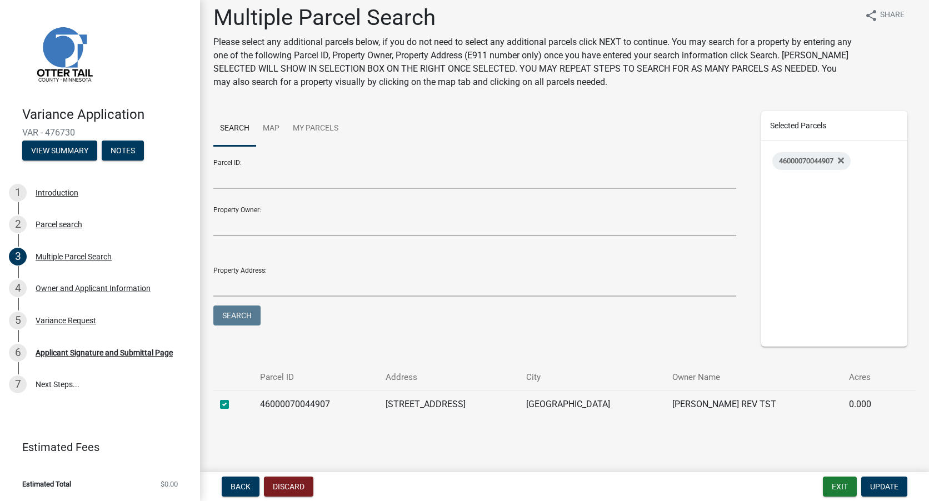
scroll to position [11, 0]
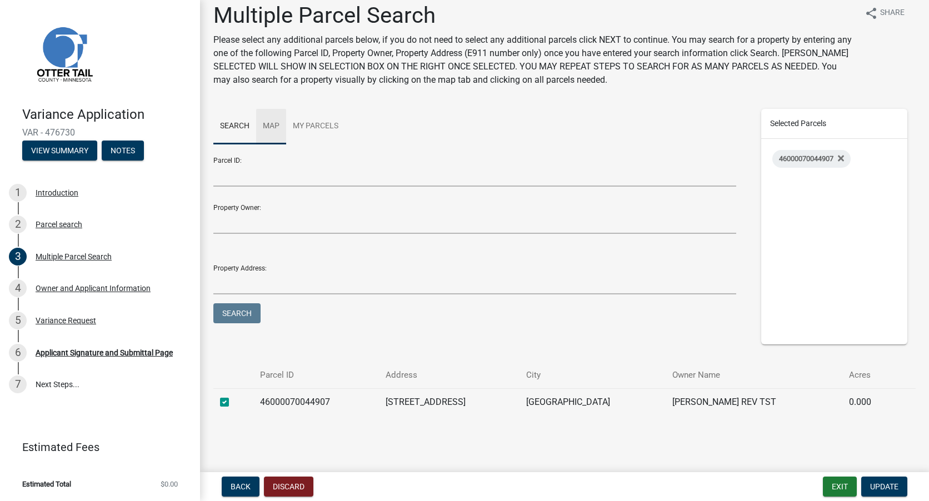
click at [274, 124] on link "Map" at bounding box center [271, 127] width 30 height 36
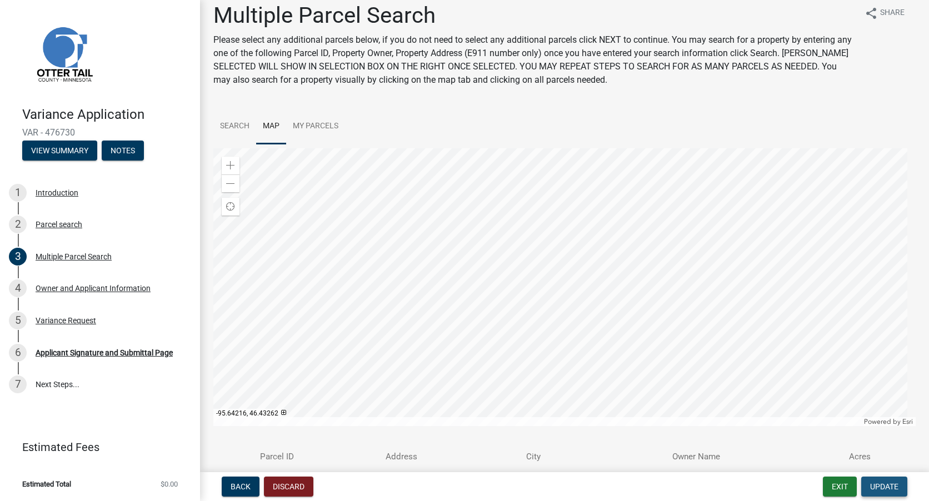
click at [876, 483] on span "Update" at bounding box center [884, 486] width 28 height 9
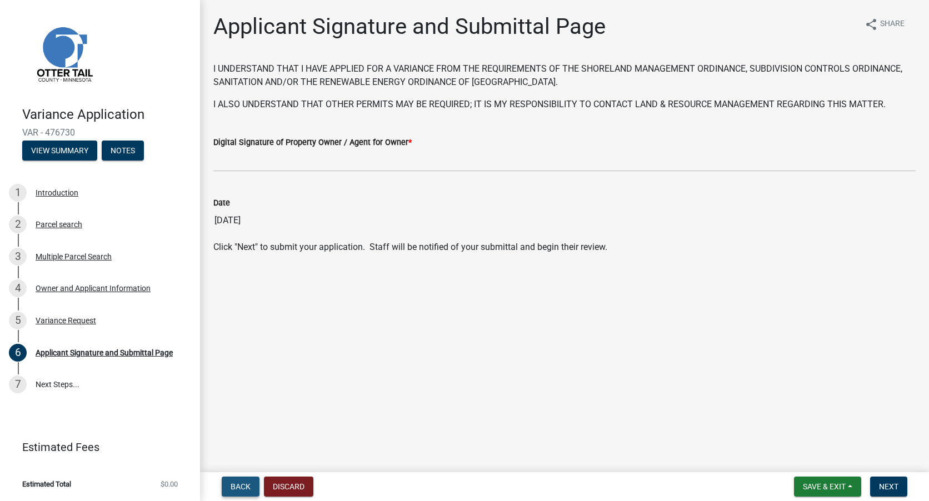
click at [235, 488] on span "Back" at bounding box center [241, 486] width 20 height 9
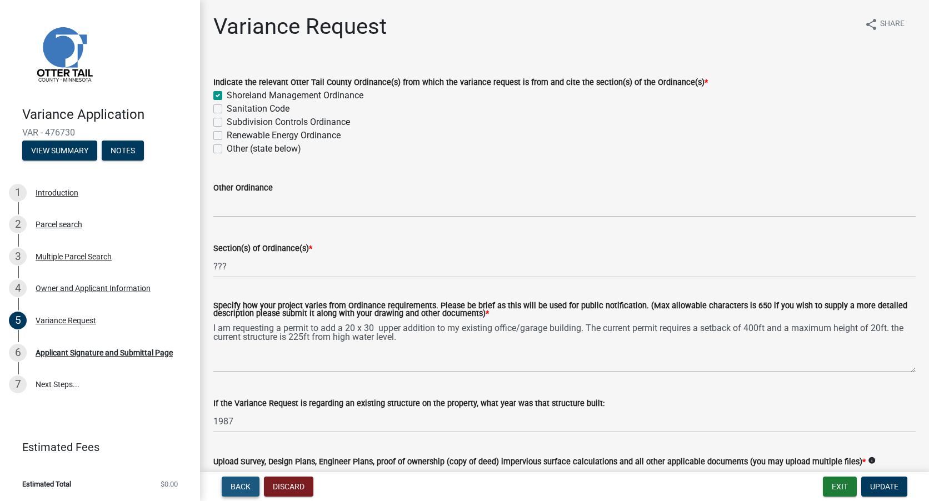
click at [243, 484] on span "Back" at bounding box center [241, 486] width 20 height 9
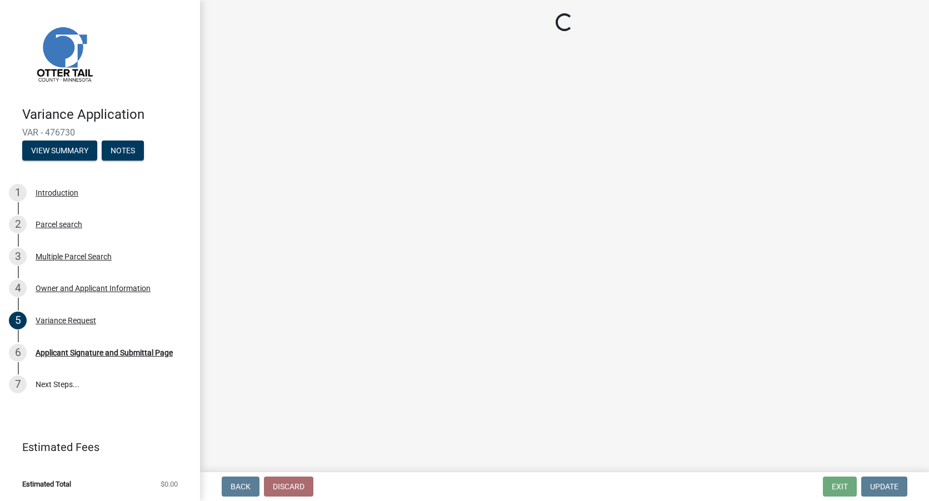
select select "ebef668c-e666-4f0f-b24a-d79aaee39ebe"
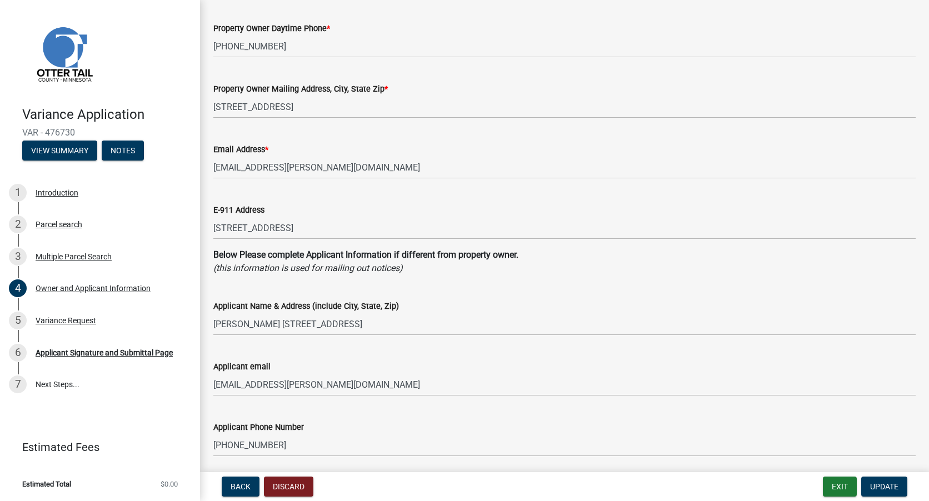
scroll to position [167, 0]
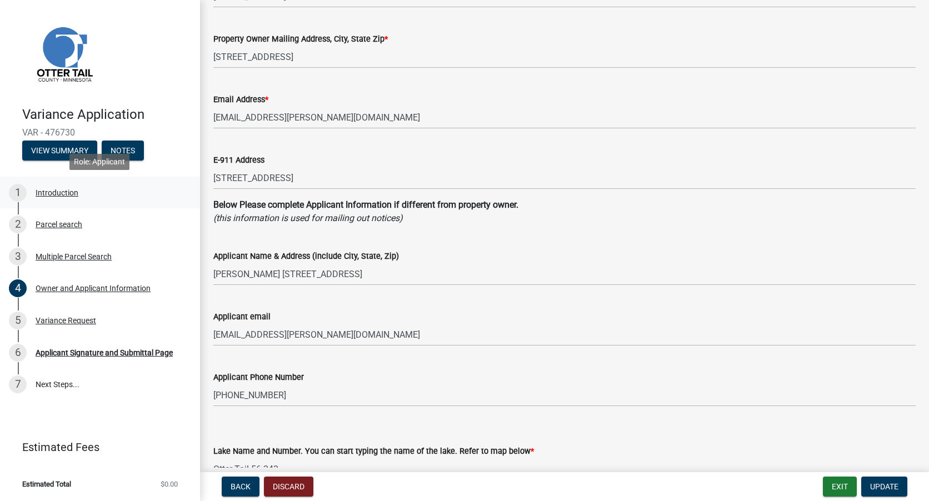
click at [51, 193] on div "Introduction" at bounding box center [57, 193] width 43 height 8
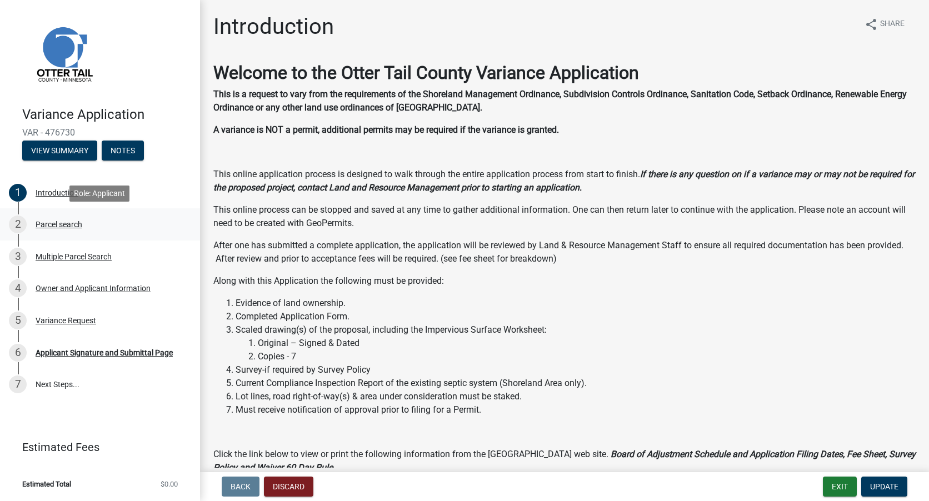
click at [56, 227] on div "Parcel search" at bounding box center [59, 225] width 47 height 8
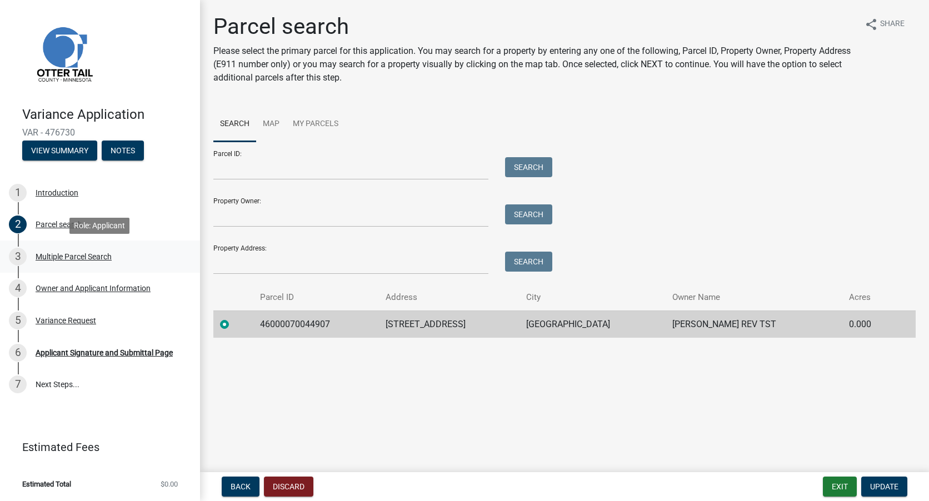
click at [73, 261] on div "Multiple Parcel Search" at bounding box center [74, 257] width 76 height 8
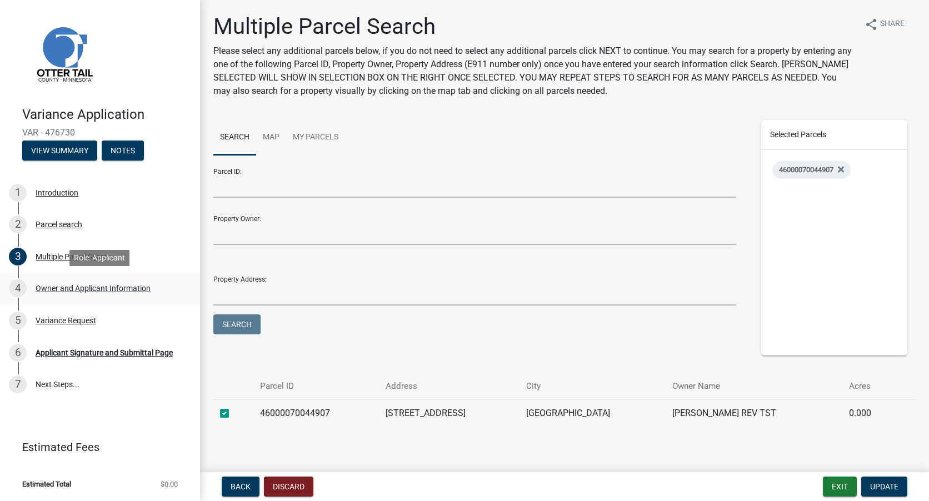
click at [76, 291] on div "Owner and Applicant Information" at bounding box center [93, 288] width 115 height 8
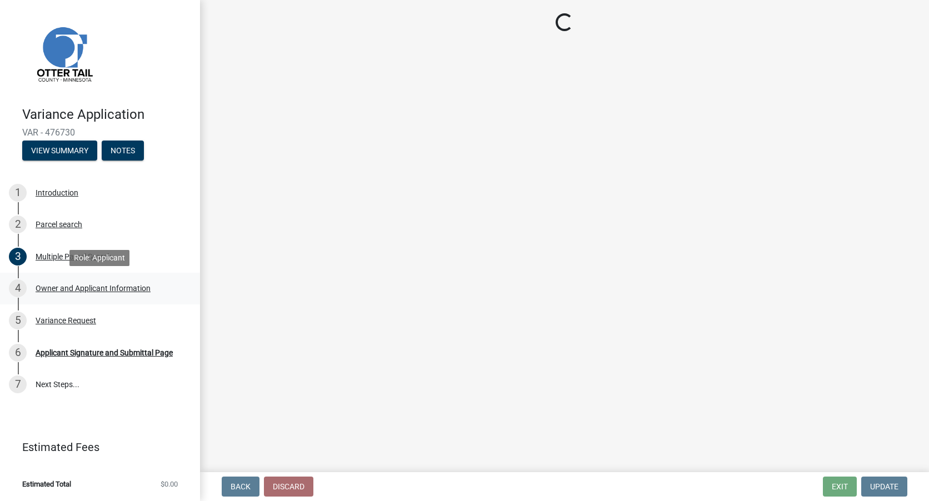
select select "ebef668c-e666-4f0f-b24a-d79aaee39ebe"
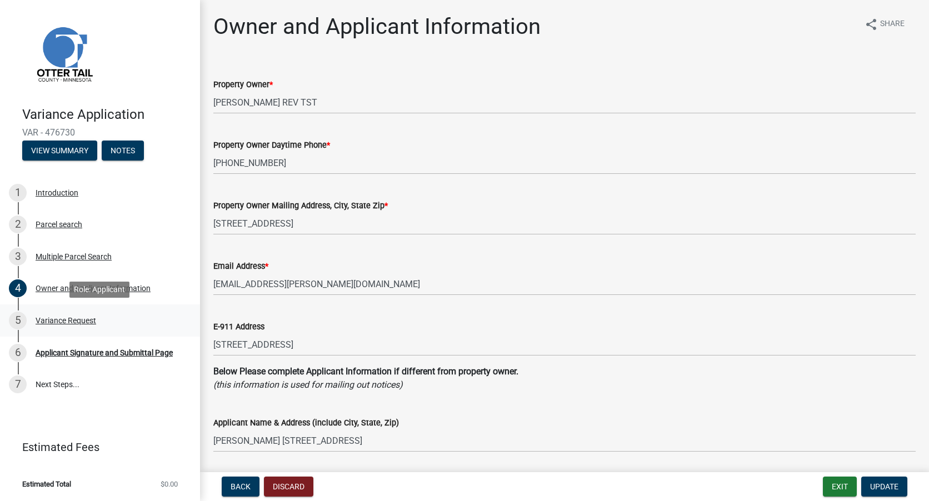
click at [75, 324] on div "Variance Request" at bounding box center [66, 321] width 61 height 8
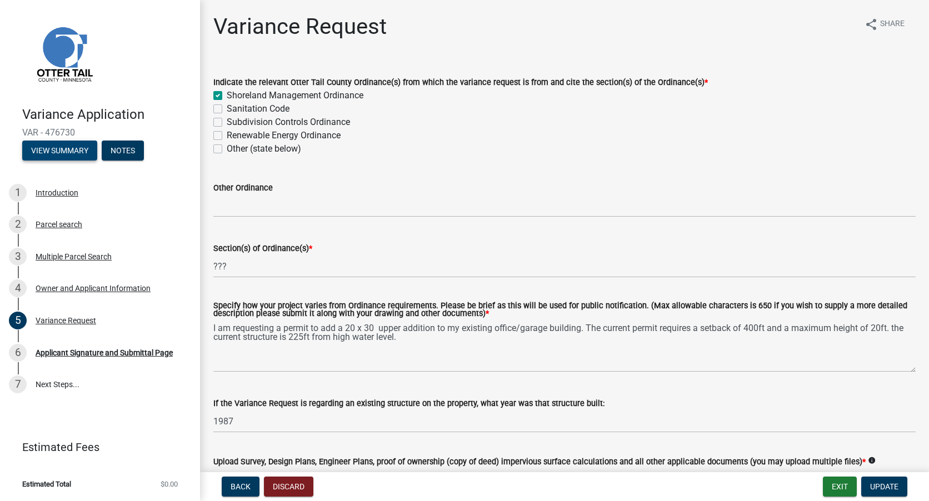
click at [71, 153] on button "View Summary" at bounding box center [59, 151] width 75 height 20
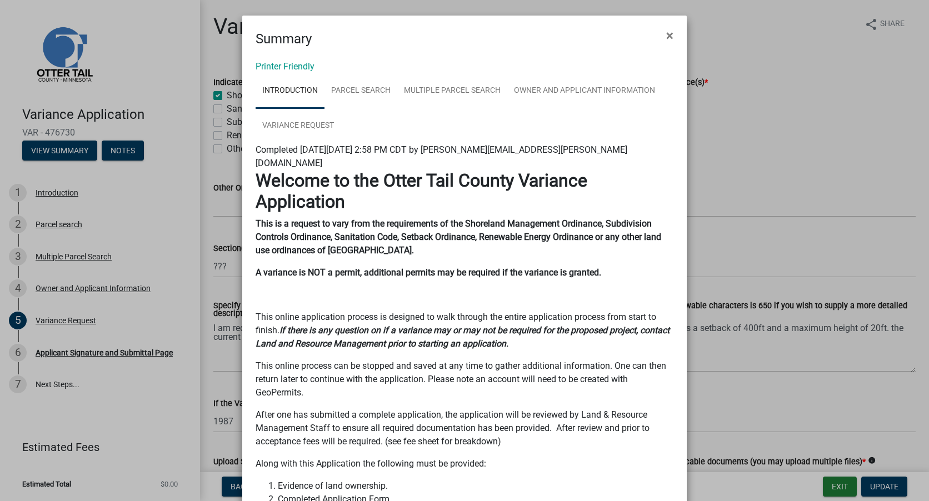
click at [117, 151] on ngb-modal-window "Summary × Printer Friendly Introduction Parcel search Multiple Parcel Search Ow…" at bounding box center [464, 250] width 929 height 501
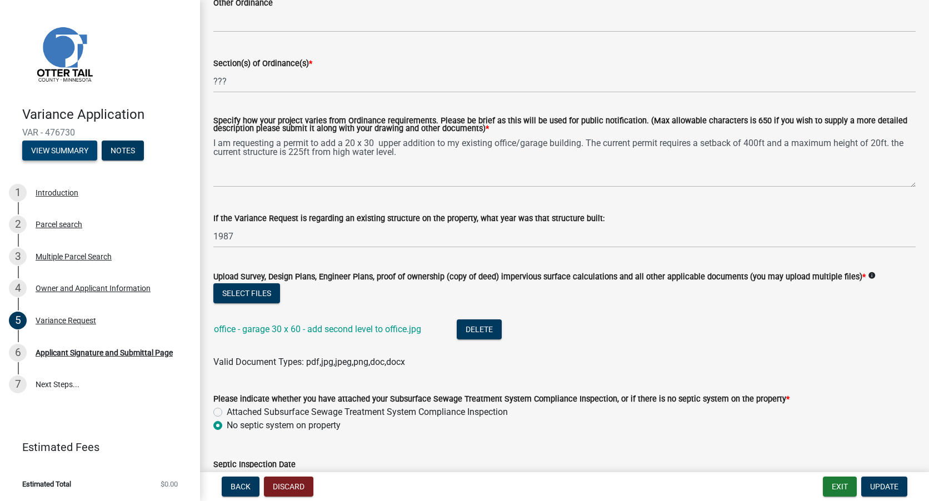
scroll to position [241, 0]
